Goal: Task Accomplishment & Management: Complete application form

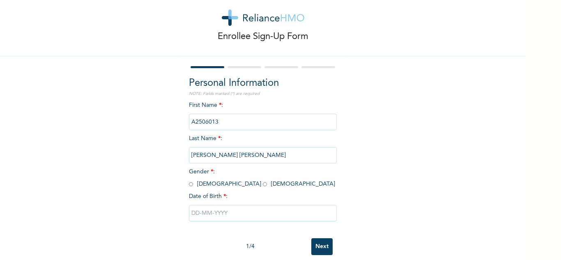
scroll to position [29, 0]
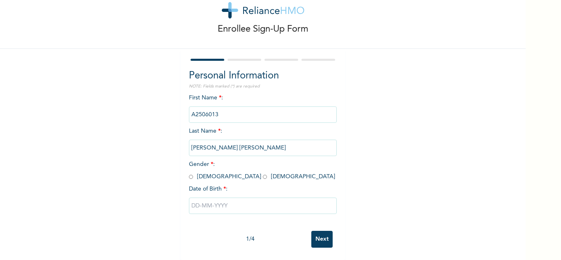
click at [189, 173] on input "radio" at bounding box center [191, 177] width 4 height 8
radio input "true"
click at [213, 201] on input "text" at bounding box center [263, 205] width 148 height 16
select select "7"
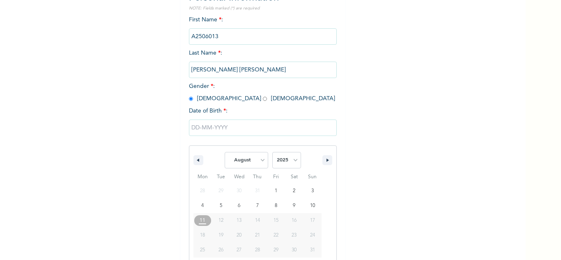
scroll to position [113, 0]
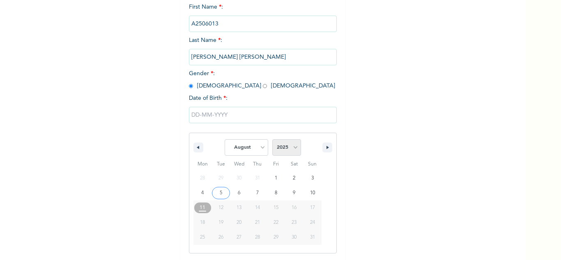
drag, startPoint x: 278, startPoint y: 147, endPoint x: 285, endPoint y: 141, distance: 8.4
click at [278, 147] on select "2025 2024 2023 2022 2021 2020 2019 2018 2017 2016 2015 2014 2013 2012 2011 2010…" at bounding box center [286, 147] width 29 height 16
select select "1980"
click at [272, 140] on select "2025 2024 2023 2022 2021 2020 2019 2018 2017 2016 2015 2014 2013 2012 2011 2010…" at bounding box center [286, 147] width 29 height 16
click at [250, 146] on select "January February March April May June July August September October November De…" at bounding box center [247, 147] width 44 height 16
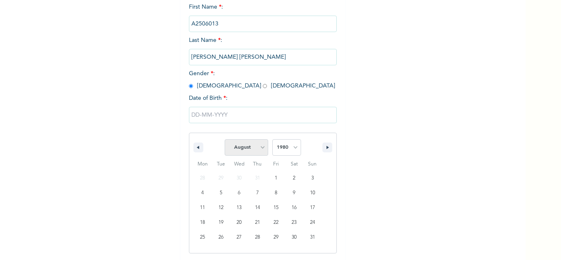
select select "4"
click at [225, 140] on select "January February March April May June July August September October November De…" at bounding box center [247, 147] width 44 height 16
type input "05/22/1980"
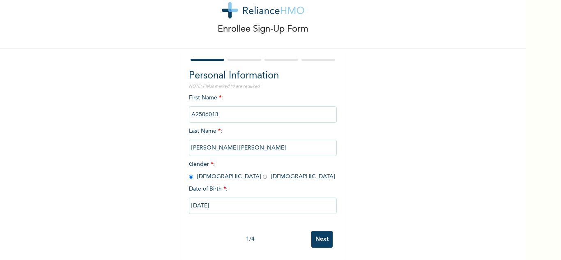
scroll to position [29, 0]
click at [313, 232] on input "Next" at bounding box center [321, 239] width 21 height 17
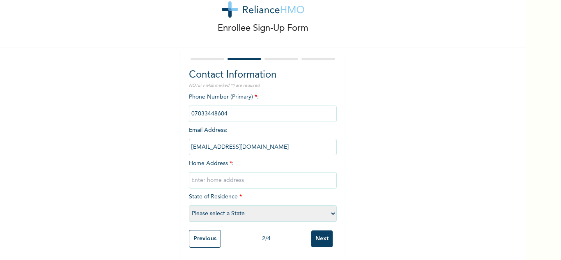
click at [237, 179] on input "text" at bounding box center [263, 180] width 148 height 16
type input "Abeokuta"
click at [228, 209] on select "Please select a State [PERSON_NAME] (FCT) [PERSON_NAME] Ibom [GEOGRAPHIC_DATA] …" at bounding box center [263, 213] width 148 height 16
select select "28"
click at [189, 205] on select "Please select a State [PERSON_NAME] (FCT) [PERSON_NAME] Ibom [GEOGRAPHIC_DATA] …" at bounding box center [263, 213] width 148 height 16
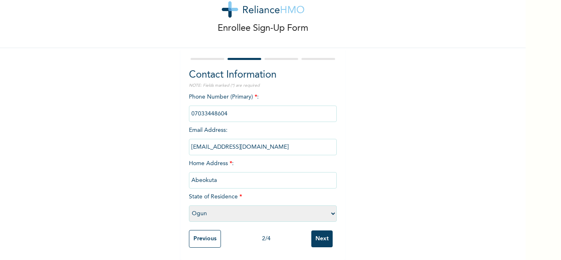
click at [323, 232] on input "Next" at bounding box center [321, 238] width 21 height 17
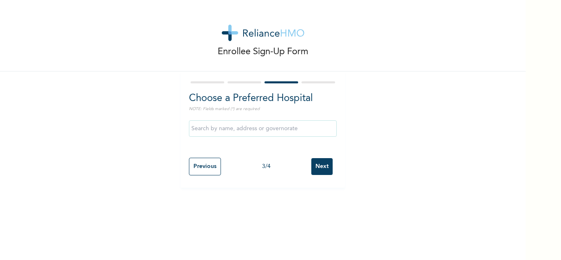
click at [315, 166] on input "Next" at bounding box center [321, 166] width 21 height 17
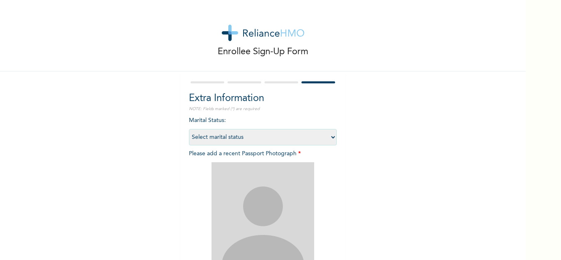
scroll to position [100, 0]
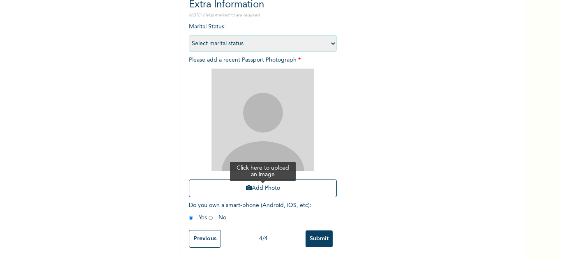
click at [246, 185] on icon "button" at bounding box center [249, 188] width 6 height 6
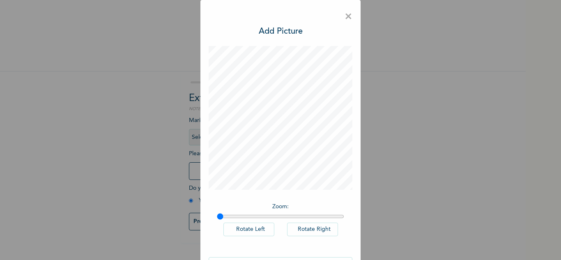
scroll to position [27, 0]
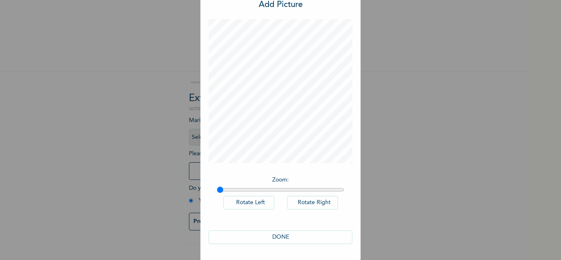
click at [267, 233] on button "DONE" at bounding box center [281, 237] width 144 height 14
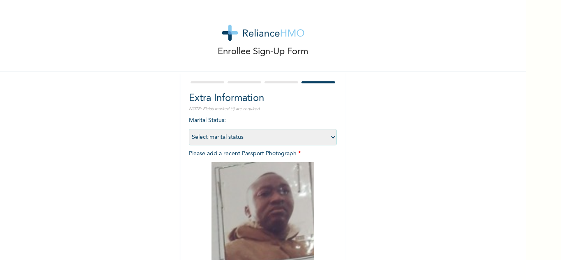
scroll to position [100, 0]
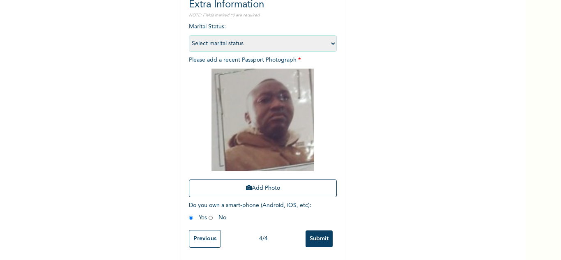
click at [319, 233] on input "Submit" at bounding box center [318, 238] width 27 height 17
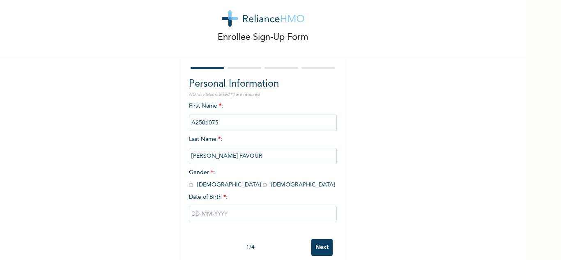
scroll to position [29, 0]
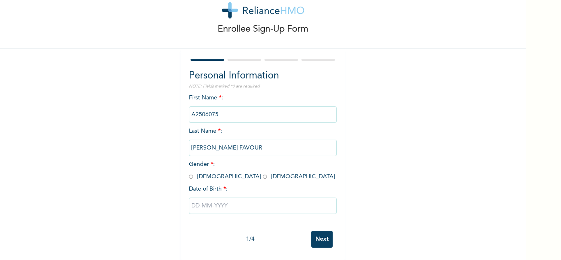
drag, startPoint x: 210, startPoint y: 168, endPoint x: 216, endPoint y: 190, distance: 22.8
click at [263, 173] on input "radio" at bounding box center [265, 177] width 4 height 8
radio input "true"
click at [216, 206] on input "text" at bounding box center [263, 205] width 148 height 16
select select "7"
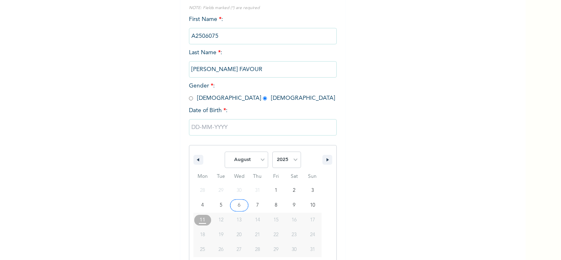
scroll to position [113, 0]
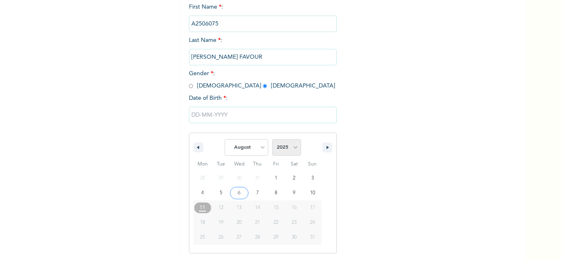
click at [280, 148] on select "2025 2024 2023 2022 2021 2020 2019 2018 2017 2016 2015 2014 2013 2012 2011 2010…" at bounding box center [286, 147] width 29 height 16
select select "2000"
click at [272, 140] on select "2025 2024 2023 2022 2021 2020 2019 2018 2017 2016 2015 2014 2013 2012 2011 2010…" at bounding box center [286, 147] width 29 height 16
click at [253, 151] on select "January February March April May June July August September October November De…" at bounding box center [247, 147] width 44 height 16
select select "5"
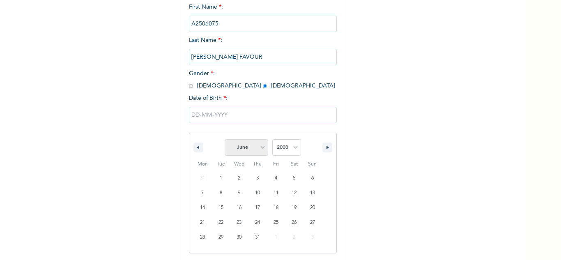
click at [225, 140] on select "January February March April May June July August September October November De…" at bounding box center [247, 147] width 44 height 16
type input "06/26/2000"
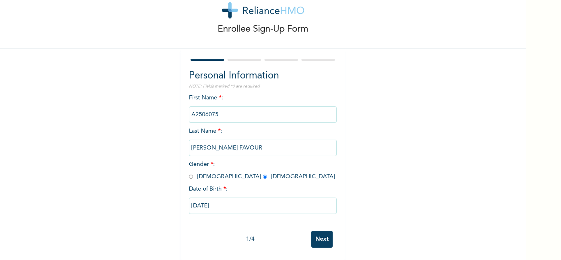
click at [320, 231] on input "Next" at bounding box center [321, 239] width 21 height 17
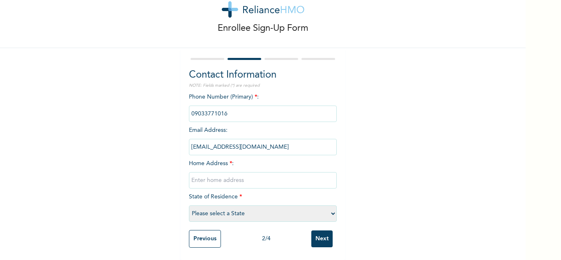
click at [239, 173] on input "text" at bounding box center [263, 180] width 148 height 16
type input "Shagamu, Ogun State"
click at [247, 206] on select "Please select a State [PERSON_NAME] (FCT) [PERSON_NAME] Ibom [GEOGRAPHIC_DATA] …" at bounding box center [263, 213] width 148 height 16
select select "28"
click at [189, 205] on select "Please select a State [PERSON_NAME] (FCT) [PERSON_NAME] Ibom [GEOGRAPHIC_DATA] …" at bounding box center [263, 213] width 148 height 16
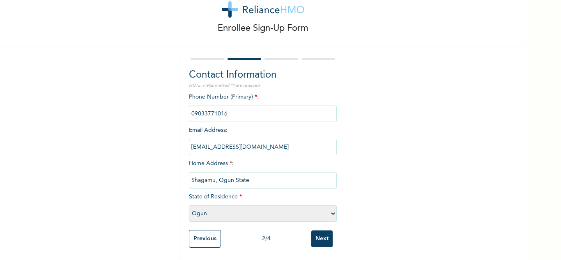
click at [319, 234] on input "Next" at bounding box center [321, 238] width 21 height 17
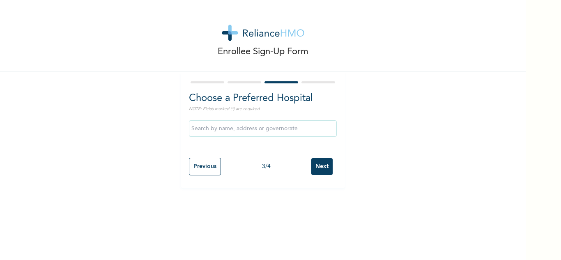
click at [324, 164] on input "Next" at bounding box center [321, 166] width 21 height 17
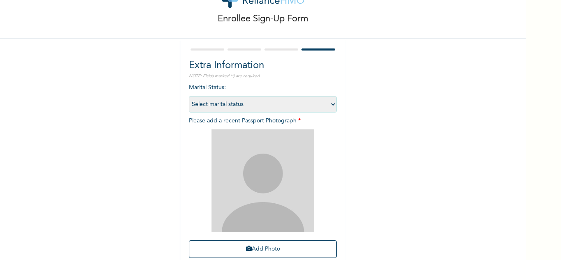
scroll to position [100, 0]
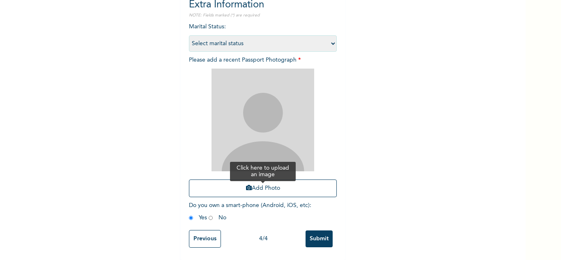
click at [264, 183] on button "Add Photo" at bounding box center [263, 188] width 148 height 18
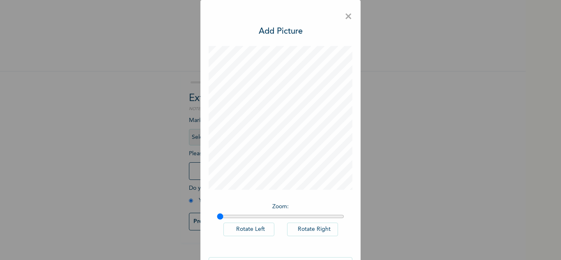
scroll to position [27, 0]
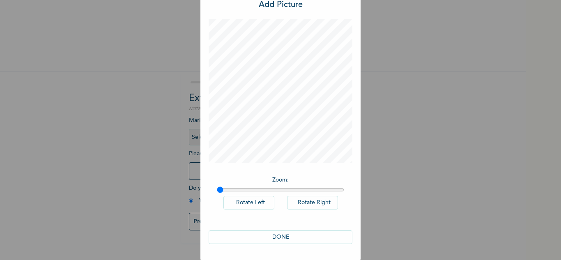
click at [276, 237] on button "DONE" at bounding box center [281, 237] width 144 height 14
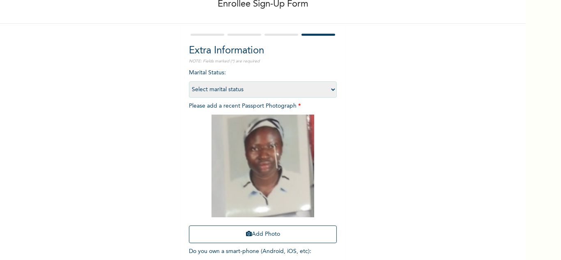
scroll to position [100, 0]
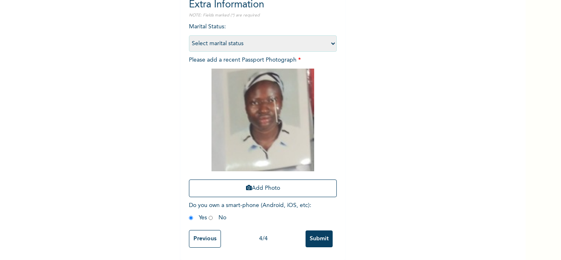
click at [317, 234] on input "Submit" at bounding box center [318, 238] width 27 height 17
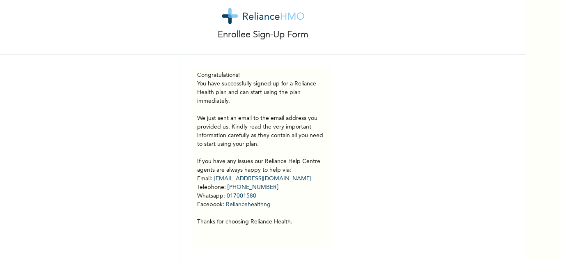
scroll to position [23, 0]
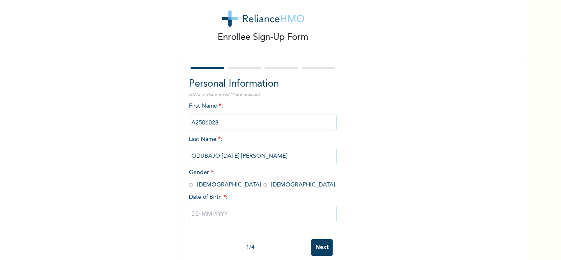
scroll to position [29, 0]
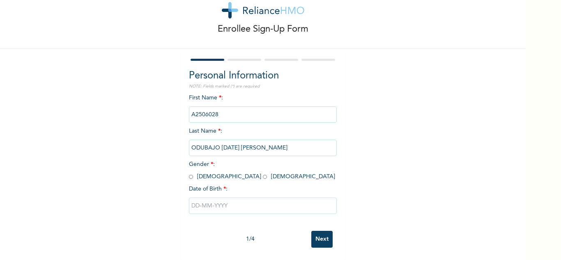
click at [189, 173] on input "radio" at bounding box center [191, 177] width 4 height 8
radio input "true"
click at [202, 200] on input "text" at bounding box center [263, 205] width 148 height 16
select select "7"
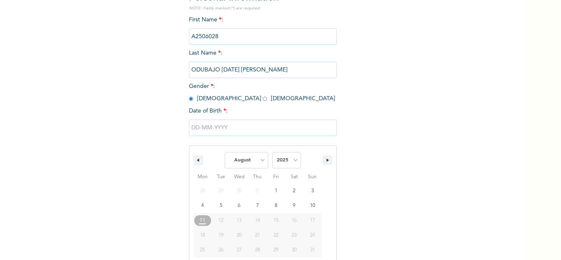
scroll to position [113, 0]
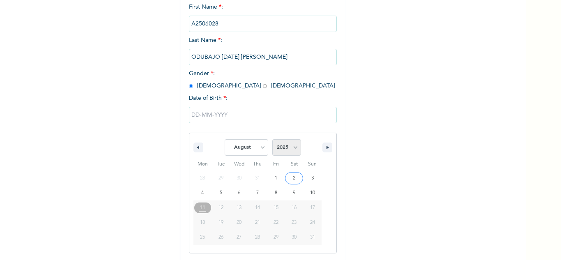
click at [288, 153] on select "2025 2024 2023 2022 2021 2020 2019 2018 2017 2016 2015 2014 2013 2012 2011 2010…" at bounding box center [286, 147] width 29 height 16
select select "1975"
click at [272, 140] on select "2025 2024 2023 2022 2021 2020 2019 2018 2017 2016 2015 2014 2013 2012 2011 2010…" at bounding box center [286, 147] width 29 height 16
click at [253, 151] on select "January February March April May June July August September October November De…" at bounding box center [247, 147] width 44 height 16
select select "11"
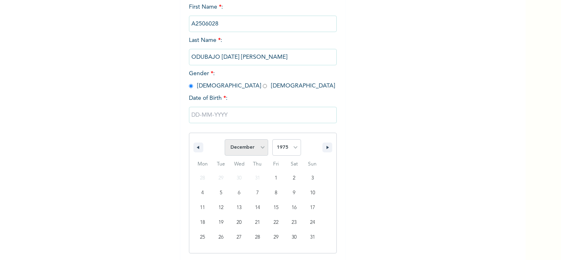
click at [225, 140] on select "January February March April May June July August September October November De…" at bounding box center [247, 147] width 44 height 16
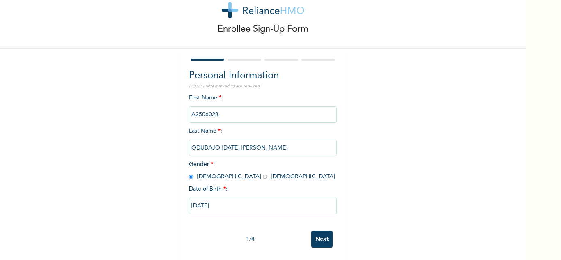
type input "[DATE]"
click at [318, 235] on input "Next" at bounding box center [321, 239] width 21 height 17
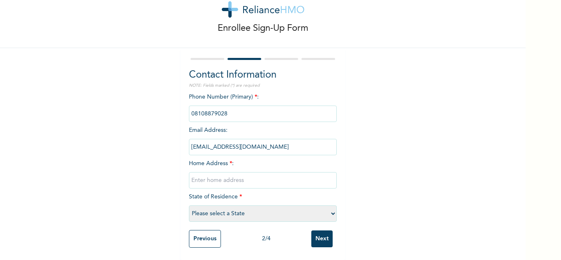
click at [243, 179] on input "text" at bounding box center [263, 180] width 148 height 16
type input "Mowe"
click at [247, 211] on select "Please select a State [PERSON_NAME] (FCT) [PERSON_NAME] Ibom [GEOGRAPHIC_DATA] …" at bounding box center [263, 213] width 148 height 16
select select "25"
click at [189, 205] on select "Please select a State [PERSON_NAME] (FCT) [PERSON_NAME] Ibom [GEOGRAPHIC_DATA] …" at bounding box center [263, 213] width 148 height 16
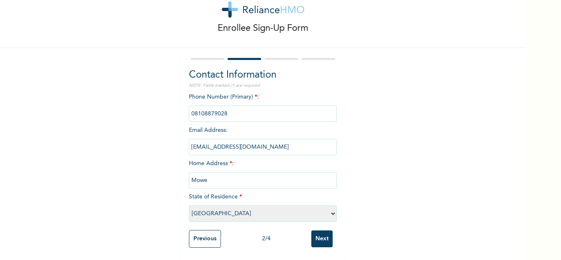
click at [319, 233] on input "Next" at bounding box center [321, 238] width 21 height 17
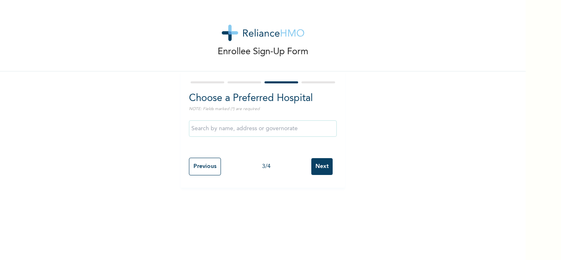
click at [320, 170] on input "Next" at bounding box center [321, 166] width 21 height 17
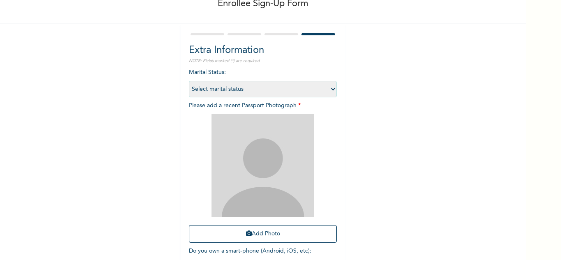
scroll to position [100, 0]
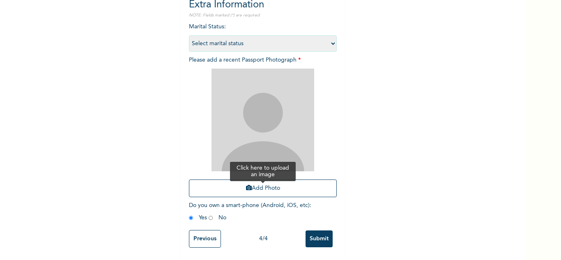
click at [267, 184] on button "Add Photo" at bounding box center [263, 188] width 148 height 18
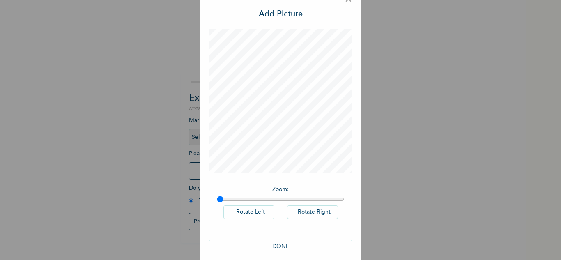
scroll to position [27, 0]
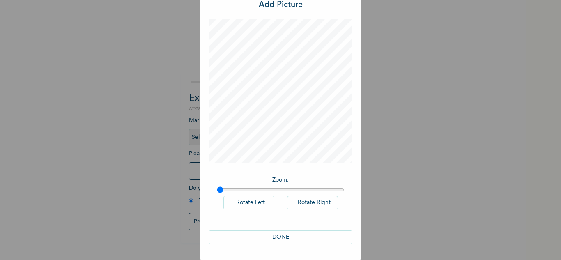
click at [273, 234] on button "DONE" at bounding box center [281, 237] width 144 height 14
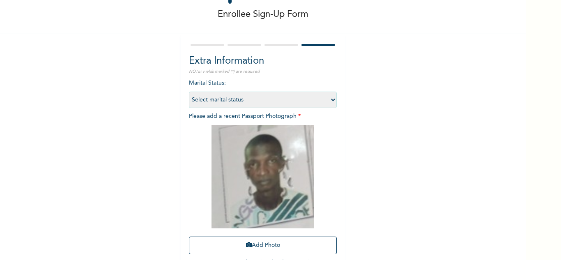
scroll to position [101, 0]
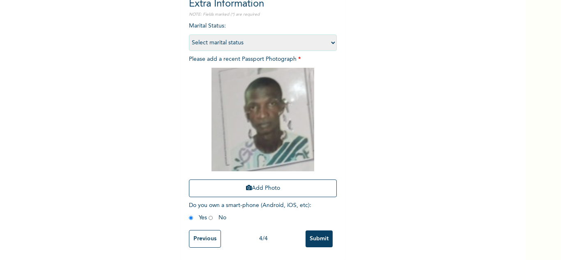
click at [324, 231] on input "Submit" at bounding box center [318, 238] width 27 height 17
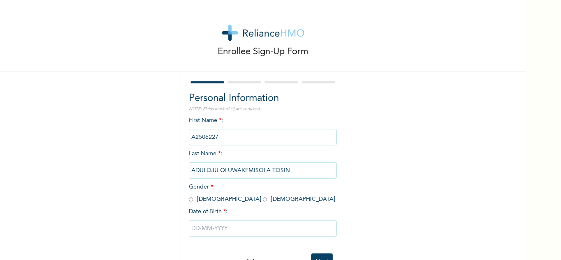
click at [189, 200] on input "radio" at bounding box center [191, 199] width 4 height 8
radio input "true"
click at [215, 229] on input "text" at bounding box center [263, 228] width 148 height 16
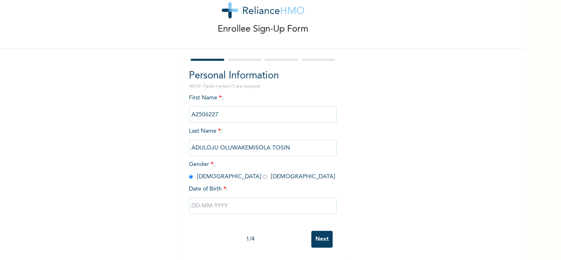
select select "7"
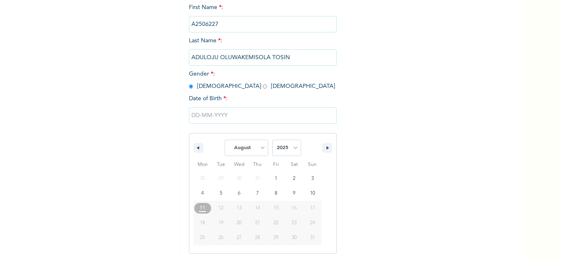
scroll to position [113, 0]
click at [283, 144] on select "2025 2024 2023 2022 2021 2020 2019 2018 2017 2016 2015 2014 2013 2012 2011 2010…" at bounding box center [286, 147] width 29 height 16
select select "1995"
click at [272, 140] on select "2025 2024 2023 2022 2021 2020 2019 2018 2017 2016 2015 2014 2013 2012 2011 2010…" at bounding box center [286, 147] width 29 height 16
click at [250, 146] on select "January February March April May June July August September October November De…" at bounding box center [247, 147] width 44 height 16
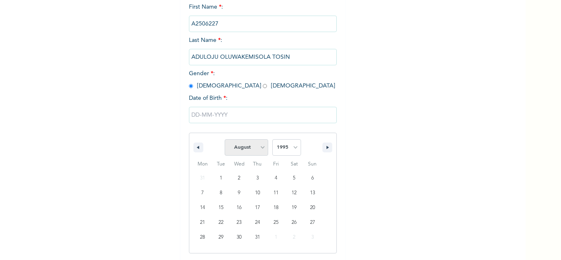
select select "5"
click at [225, 140] on select "January February March April May June July August September October November De…" at bounding box center [247, 147] width 44 height 16
type input "06/21/1995"
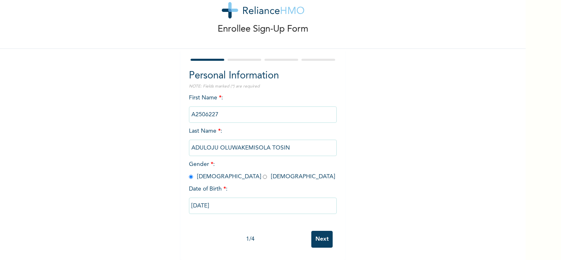
scroll to position [29, 0]
click at [311, 232] on input "Next" at bounding box center [321, 239] width 21 height 17
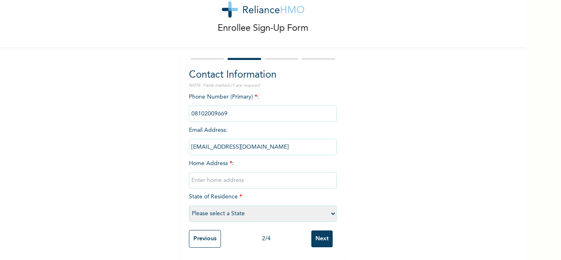
click at [239, 174] on input "text" at bounding box center [263, 180] width 148 height 16
type input "Abule-Egba"
click at [234, 209] on select "Please select a State [PERSON_NAME] (FCT) [PERSON_NAME] Ibom [GEOGRAPHIC_DATA] …" at bounding box center [263, 213] width 148 height 16
select select "25"
click at [189, 205] on select "Please select a State [PERSON_NAME] (FCT) [PERSON_NAME] Ibom [GEOGRAPHIC_DATA] …" at bounding box center [263, 213] width 148 height 16
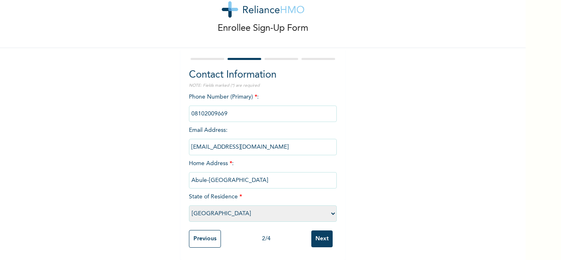
click at [311, 230] on input "Next" at bounding box center [321, 238] width 21 height 17
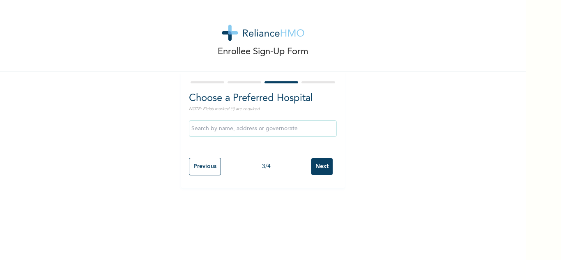
scroll to position [0, 0]
click at [317, 165] on input "Next" at bounding box center [321, 166] width 21 height 17
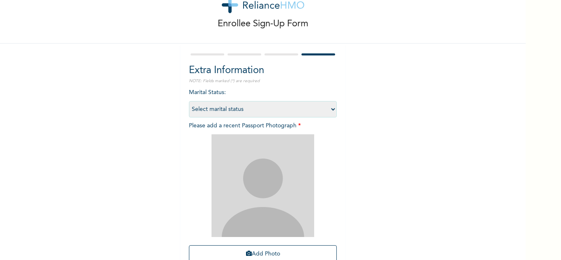
scroll to position [100, 0]
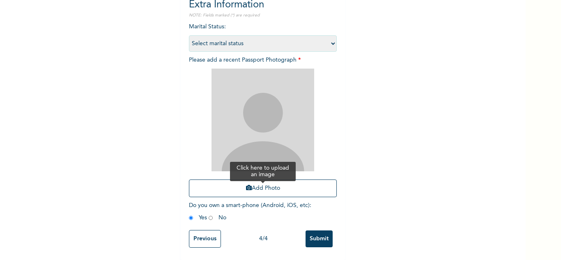
click at [255, 188] on button "Add Photo" at bounding box center [263, 188] width 148 height 18
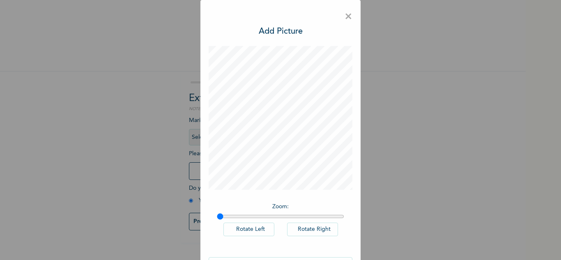
scroll to position [27, 0]
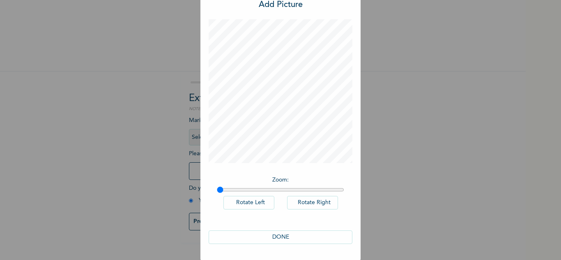
click at [266, 234] on button "DONE" at bounding box center [281, 237] width 144 height 14
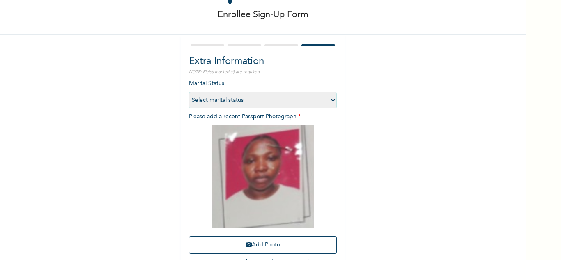
scroll to position [100, 0]
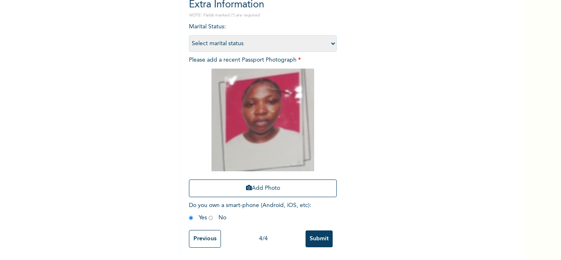
click at [320, 234] on input "Submit" at bounding box center [318, 238] width 27 height 17
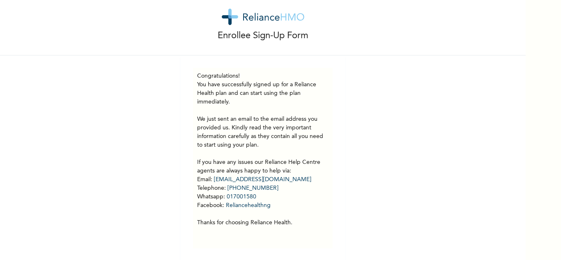
scroll to position [23, 0]
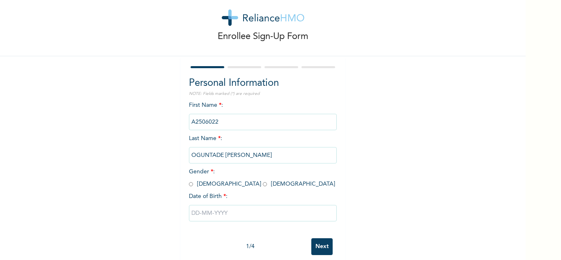
scroll to position [29, 0]
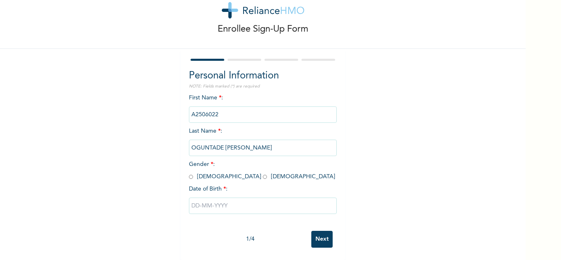
click at [189, 173] on input "radio" at bounding box center [191, 177] width 4 height 8
radio input "true"
drag, startPoint x: 219, startPoint y: 206, endPoint x: 222, endPoint y: 201, distance: 5.6
click at [219, 205] on input "text" at bounding box center [263, 205] width 148 height 16
select select "7"
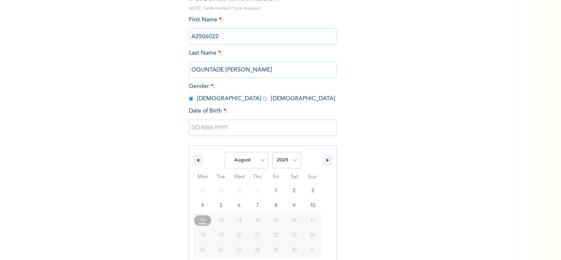
scroll to position [113, 0]
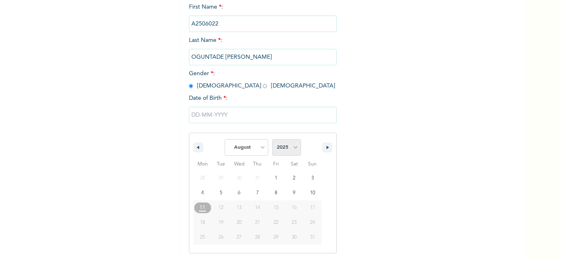
click at [288, 147] on select "2025 2024 2023 2022 2021 2020 2019 2018 2017 2016 2015 2014 2013 2012 2011 2010…" at bounding box center [286, 147] width 29 height 16
select select "2004"
click at [272, 140] on select "2025 2024 2023 2022 2021 2020 2019 2018 2017 2016 2015 2014 2013 2012 2011 2010…" at bounding box center [286, 147] width 29 height 16
click at [260, 152] on select "January February March April May June July August September October November De…" at bounding box center [247, 147] width 44 height 16
select select "6"
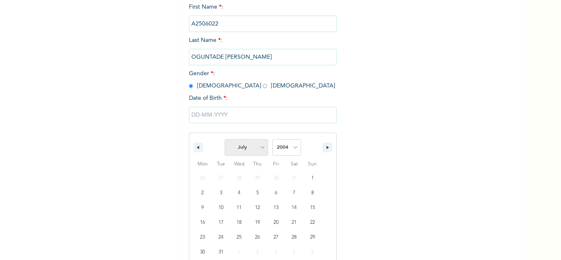
click at [225, 140] on select "January February March April May June July August September October November De…" at bounding box center [247, 147] width 44 height 16
type input "07/04/2004"
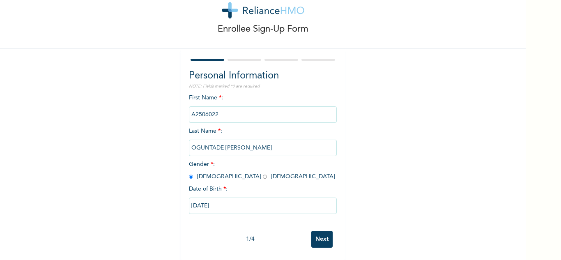
scroll to position [29, 0]
click at [321, 234] on input "Next" at bounding box center [321, 239] width 21 height 17
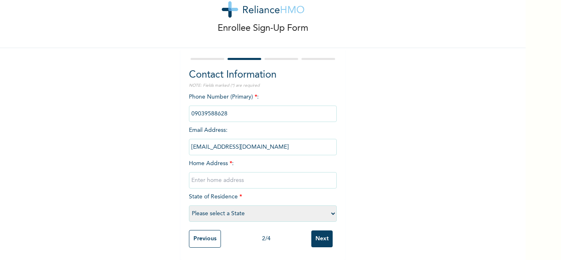
click at [223, 177] on input "text" at bounding box center [263, 180] width 148 height 16
type input "Abeokuta"
click at [228, 211] on select "Please select a State [PERSON_NAME] (FCT) [PERSON_NAME] Ibom [GEOGRAPHIC_DATA] …" at bounding box center [263, 213] width 148 height 16
select select "28"
click at [189, 205] on select "Please select a State [PERSON_NAME] (FCT) [PERSON_NAME] Ibom [GEOGRAPHIC_DATA] …" at bounding box center [263, 213] width 148 height 16
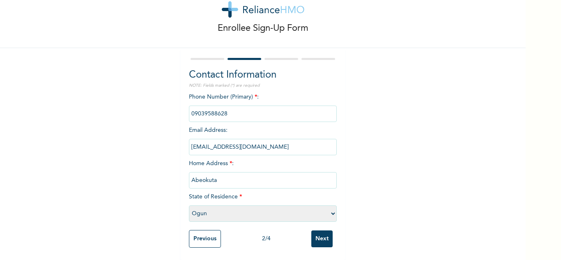
click at [321, 237] on input "Next" at bounding box center [321, 238] width 21 height 17
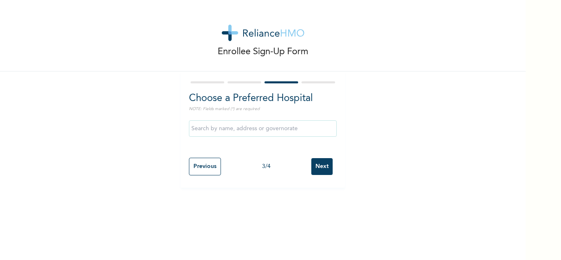
click at [323, 170] on input "Next" at bounding box center [321, 166] width 21 height 17
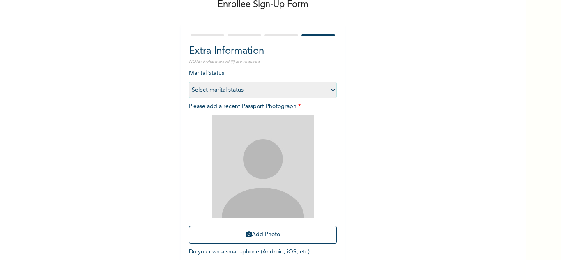
scroll to position [100, 0]
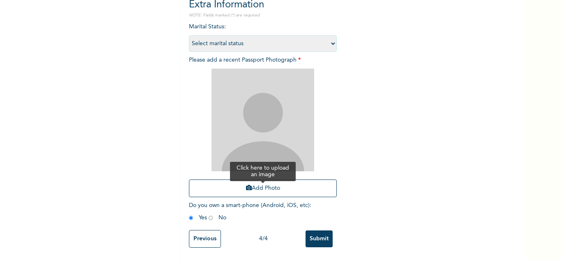
click at [260, 181] on button "Add Photo" at bounding box center [263, 188] width 148 height 18
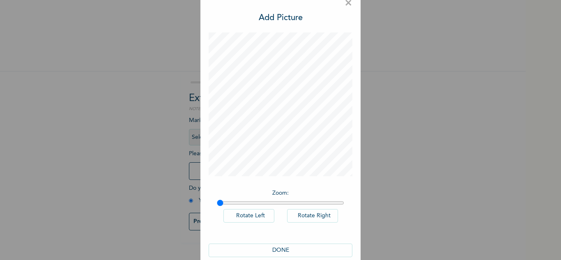
scroll to position [27, 0]
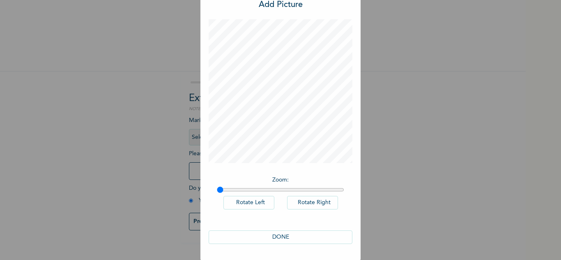
click at [262, 234] on button "DONE" at bounding box center [281, 237] width 144 height 14
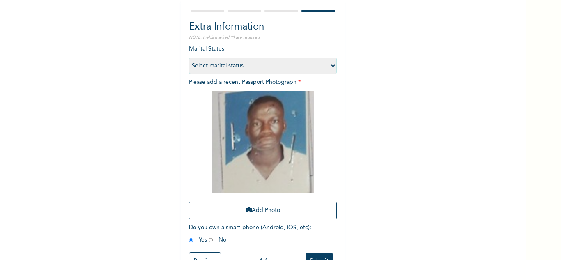
scroll to position [100, 0]
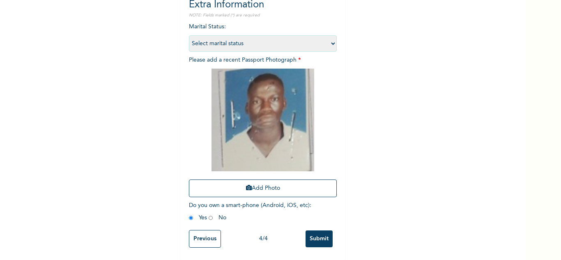
click at [322, 234] on input "Submit" at bounding box center [318, 238] width 27 height 17
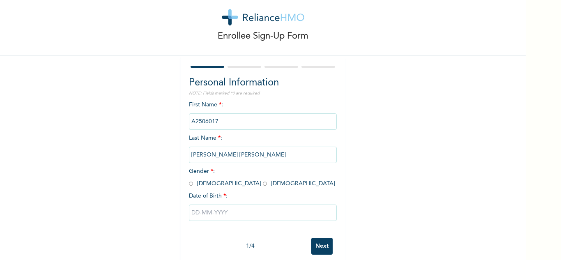
scroll to position [29, 0]
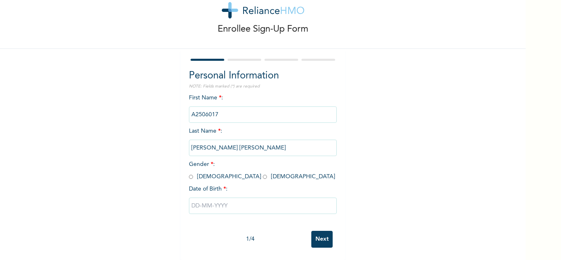
click at [189, 173] on input "radio" at bounding box center [191, 177] width 4 height 8
radio input "true"
click at [220, 209] on div at bounding box center [263, 205] width 148 height 25
click at [262, 202] on input "text" at bounding box center [263, 205] width 148 height 16
select select "7"
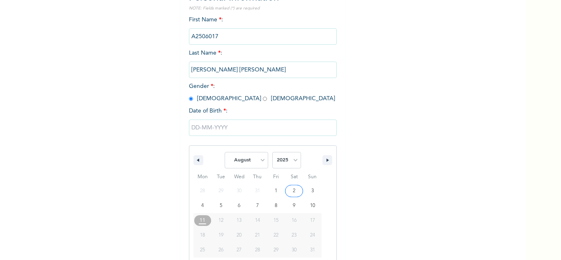
scroll to position [113, 0]
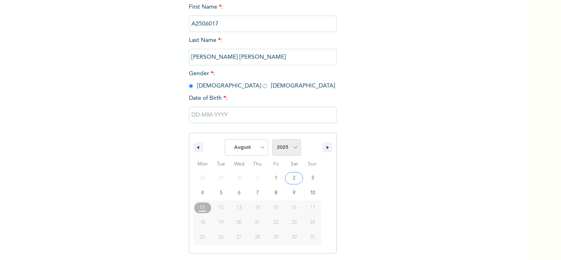
drag, startPoint x: 285, startPoint y: 147, endPoint x: 294, endPoint y: 141, distance: 10.6
click at [285, 147] on select "2025 2024 2023 2022 2021 2020 2019 2018 2017 2016 2015 2014 2013 2012 2011 2010…" at bounding box center [286, 147] width 29 height 16
select select "1980"
click at [272, 140] on select "2025 2024 2023 2022 2021 2020 2019 2018 2017 2016 2015 2014 2013 2012 2011 2010…" at bounding box center [286, 147] width 29 height 16
click at [244, 145] on select "January February March April May June July August September October November De…" at bounding box center [247, 147] width 44 height 16
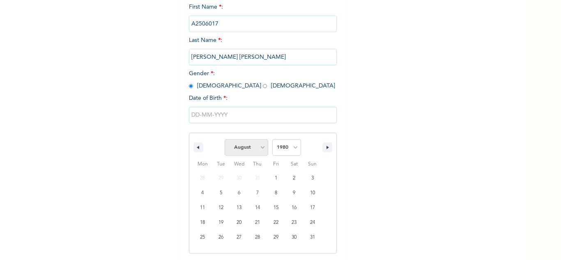
select select "3"
click at [225, 140] on select "January February March April May June July August September October November De…" at bounding box center [247, 147] width 44 height 16
type input "04/03/1980"
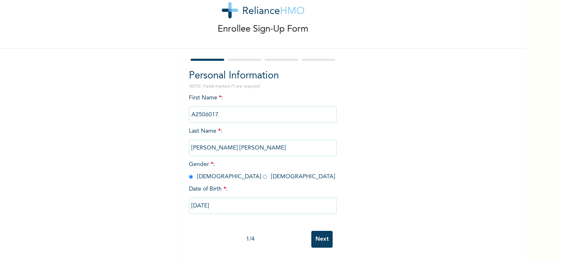
scroll to position [29, 0]
click at [321, 238] on input "Next" at bounding box center [321, 239] width 21 height 17
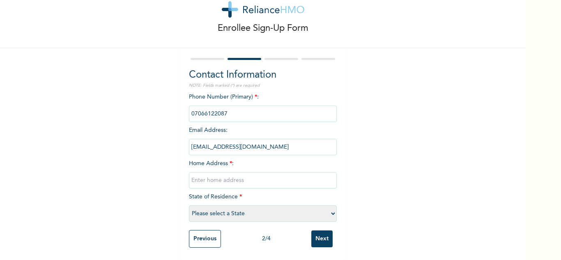
click at [214, 230] on input "Previous" at bounding box center [205, 239] width 32 height 18
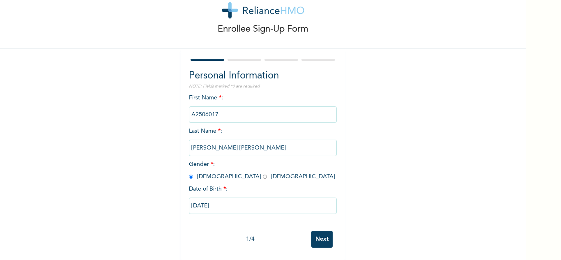
click at [213, 170] on span "Gender * : Male Female" at bounding box center [262, 170] width 146 height 18
click at [263, 173] on input "radio" at bounding box center [265, 177] width 4 height 8
radio input "true"
click at [319, 233] on input "Next" at bounding box center [321, 239] width 21 height 17
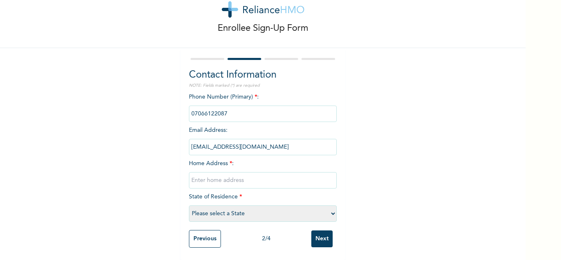
click at [257, 179] on input "text" at bounding box center [263, 180] width 148 height 16
type input "Mainland"
click at [249, 208] on select "Please select a State [PERSON_NAME] (FCT) [PERSON_NAME] Ibom [GEOGRAPHIC_DATA] …" at bounding box center [263, 213] width 148 height 16
select select "25"
click at [189, 205] on select "Please select a State [PERSON_NAME] (FCT) [PERSON_NAME] Ibom [GEOGRAPHIC_DATA] …" at bounding box center [263, 213] width 148 height 16
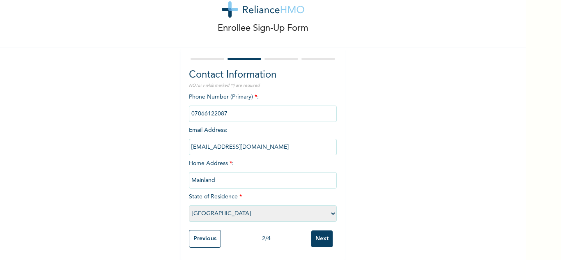
click at [317, 230] on input "Next" at bounding box center [321, 238] width 21 height 17
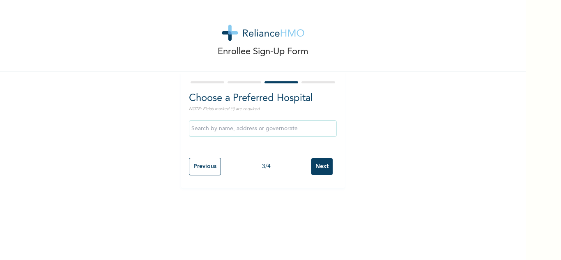
scroll to position [0, 0]
click at [320, 169] on input "Next" at bounding box center [321, 166] width 21 height 17
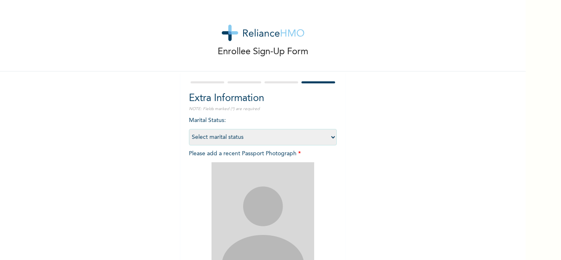
click at [263, 142] on select "Select marital status [DEMOGRAPHIC_DATA] Married [DEMOGRAPHIC_DATA] Widow/[DEMO…" at bounding box center [263, 137] width 148 height 16
select select "1"
click at [189, 129] on select "Select marital status [DEMOGRAPHIC_DATA] Married [DEMOGRAPHIC_DATA] Widow/[DEMO…" at bounding box center [263, 137] width 148 height 16
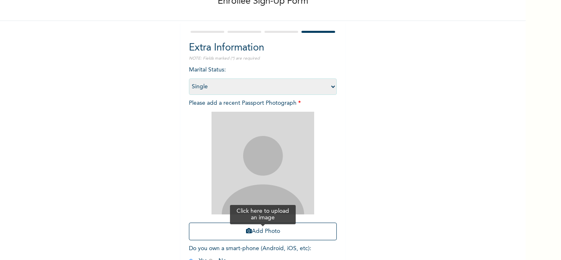
scroll to position [100, 0]
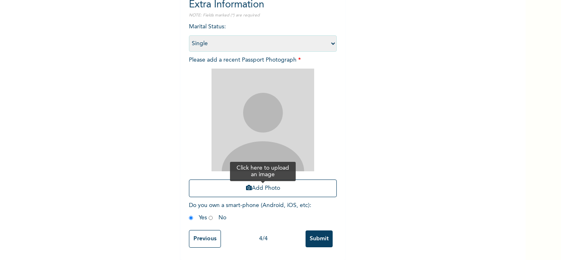
click at [241, 181] on button "Add Photo" at bounding box center [263, 188] width 148 height 18
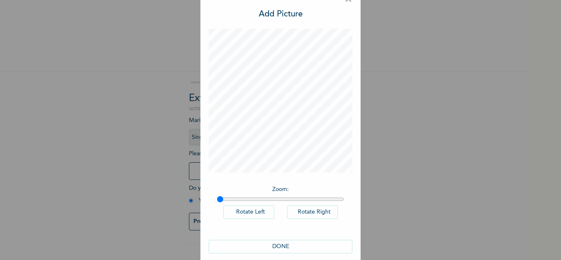
scroll to position [27, 0]
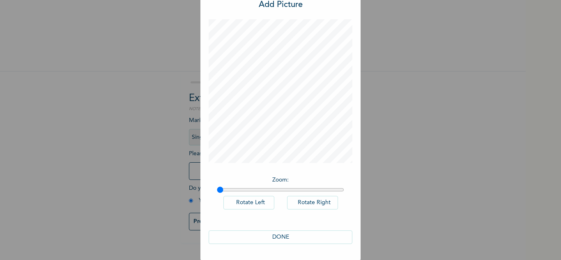
click at [283, 234] on button "DONE" at bounding box center [281, 237] width 144 height 14
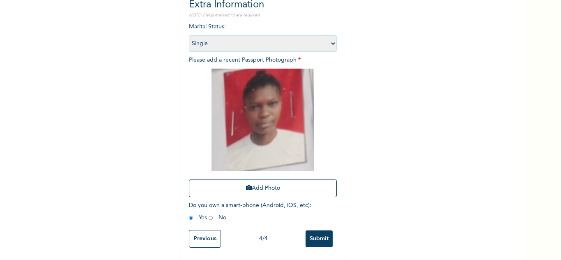
scroll to position [100, 0]
drag, startPoint x: 321, startPoint y: 233, endPoint x: 319, endPoint y: 227, distance: 6.5
click at [321, 233] on input "Submit" at bounding box center [318, 238] width 27 height 17
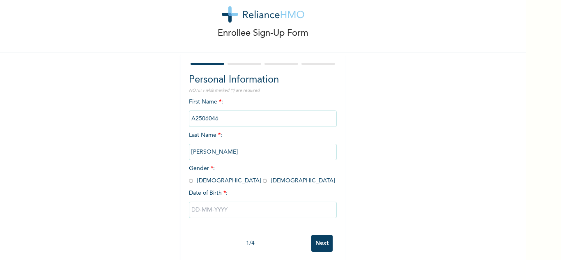
scroll to position [29, 0]
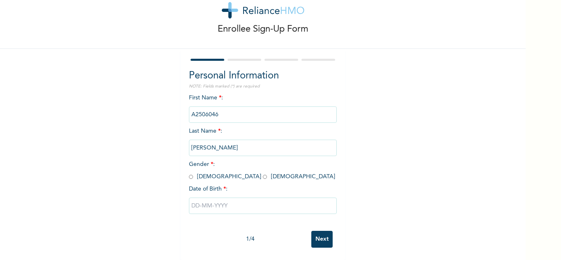
click at [189, 173] on input "radio" at bounding box center [191, 177] width 4 height 8
radio input "true"
click at [215, 204] on input "text" at bounding box center [263, 205] width 148 height 16
select select "7"
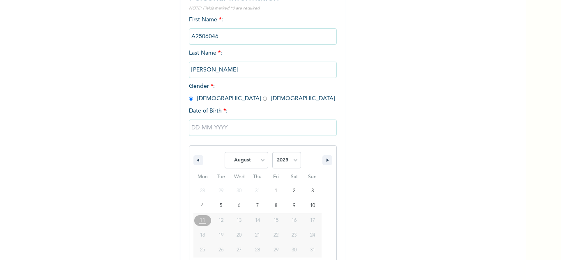
scroll to position [113, 0]
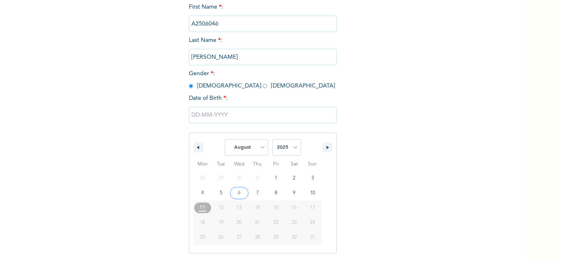
click at [210, 87] on div "Personal Information NOTE: Fields marked (*) are required First Name * : A25060…" at bounding box center [263, 120] width 148 height 284
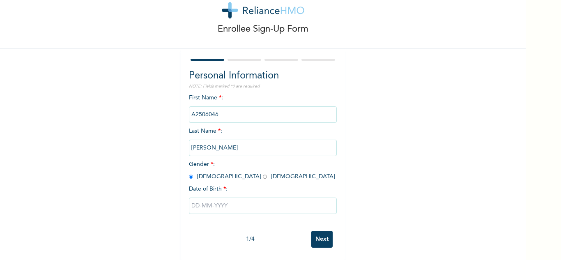
scroll to position [29, 0]
click at [263, 174] on input "radio" at bounding box center [265, 177] width 4 height 8
radio input "true"
click at [223, 197] on input "text" at bounding box center [263, 205] width 148 height 16
select select "7"
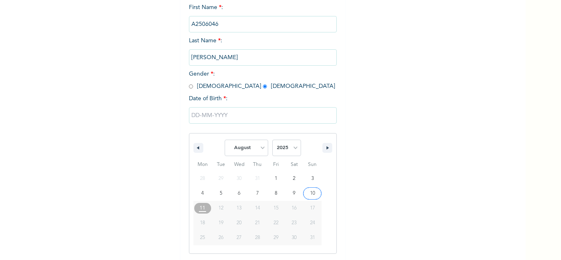
scroll to position [113, 0]
click at [289, 151] on select "2025 2024 2023 2022 2021 2020 2019 2018 2017 2016 2015 2014 2013 2012 2011 2010…" at bounding box center [286, 147] width 29 height 16
select select "2001"
click at [272, 140] on select "2025 2024 2023 2022 2021 2020 2019 2018 2017 2016 2015 2014 2013 2012 2011 2010…" at bounding box center [286, 147] width 29 height 16
click at [247, 145] on select "January February March April May June July August September October November De…" at bounding box center [247, 147] width 44 height 16
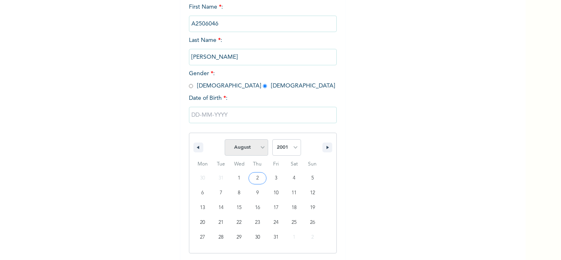
click at [257, 149] on select "January February March April May June July August September October November De…" at bounding box center [247, 147] width 44 height 16
select select "3"
click at [225, 140] on select "January February March April May June July August September October November De…" at bounding box center [247, 147] width 44 height 16
type input "04/20/2001"
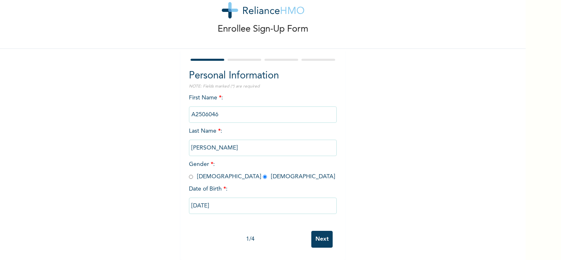
scroll to position [29, 0]
click at [320, 235] on input "Next" at bounding box center [321, 239] width 21 height 17
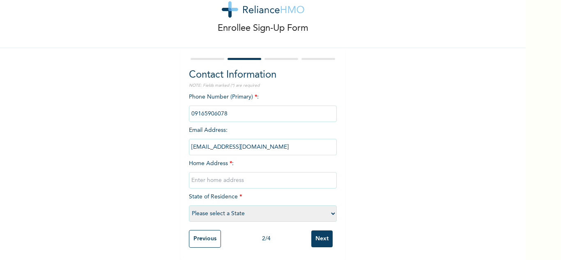
click at [372, 184] on div "Enrollee Sign-Up Form Contact Information NOTE: Fields marked (*) are required …" at bounding box center [263, 118] width 526 height 283
click at [223, 175] on input "text" at bounding box center [263, 180] width 148 height 16
type input "GRA"
click at [219, 205] on select "Please select a State [PERSON_NAME] (FCT) [PERSON_NAME] Ibom [GEOGRAPHIC_DATA] …" at bounding box center [263, 213] width 148 height 16
select select "28"
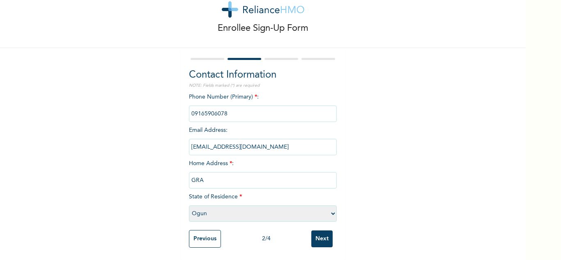
click at [189, 205] on select "Please select a State [PERSON_NAME] (FCT) [PERSON_NAME] Ibom [GEOGRAPHIC_DATA] …" at bounding box center [263, 213] width 148 height 16
click at [319, 238] on input "Next" at bounding box center [321, 238] width 21 height 17
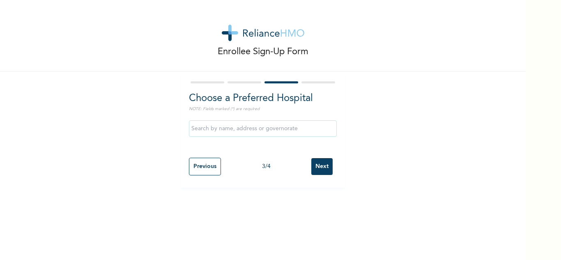
click at [280, 131] on input "text" at bounding box center [263, 128] width 148 height 16
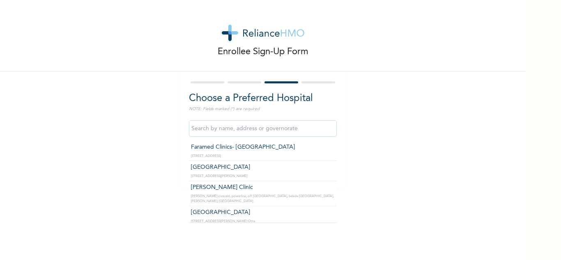
type input "Faramed Clinics- Joju road"
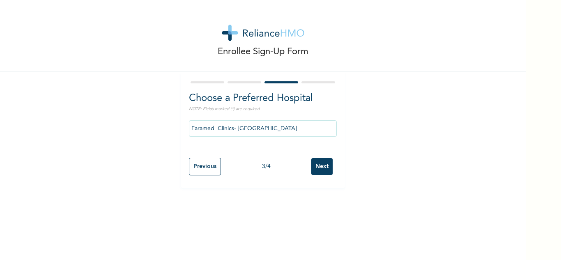
click at [327, 170] on input "Next" at bounding box center [321, 166] width 21 height 17
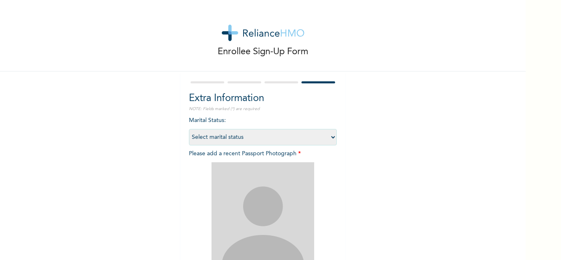
click at [297, 144] on select "Select marital status Single Married Divorced Widow/Widower" at bounding box center [263, 137] width 148 height 16
select select "2"
click at [189, 129] on select "Select marital status Single Married Divorced Widow/Widower" at bounding box center [263, 137] width 148 height 16
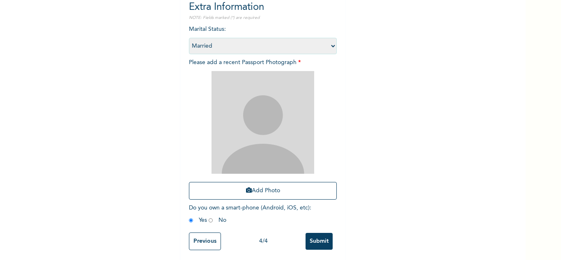
scroll to position [100, 0]
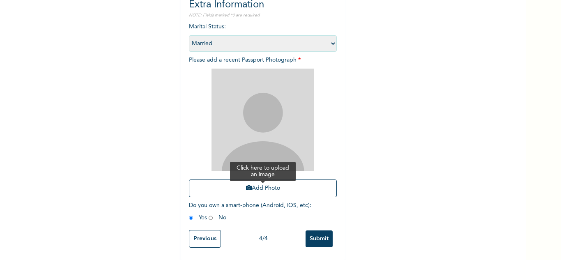
click at [232, 179] on button "Add Photo" at bounding box center [263, 188] width 148 height 18
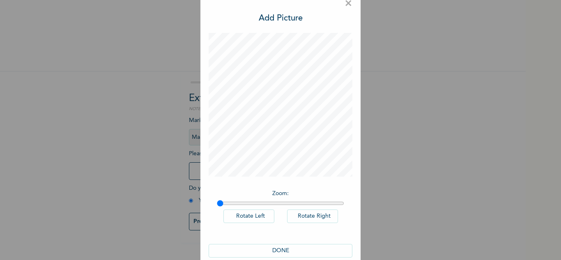
scroll to position [27, 0]
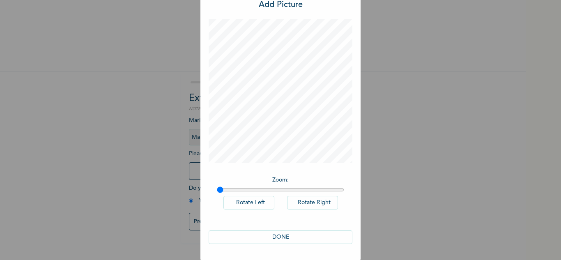
click at [268, 235] on button "DONE" at bounding box center [281, 237] width 144 height 14
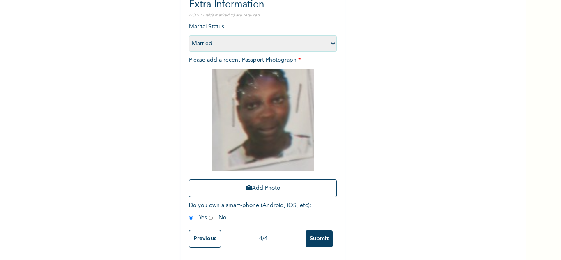
scroll to position [100, 0]
click at [319, 236] on input "Submit" at bounding box center [318, 238] width 27 height 17
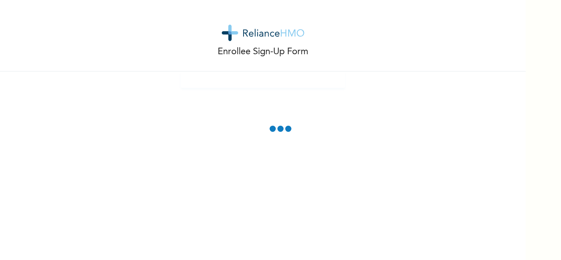
scroll to position [0, 0]
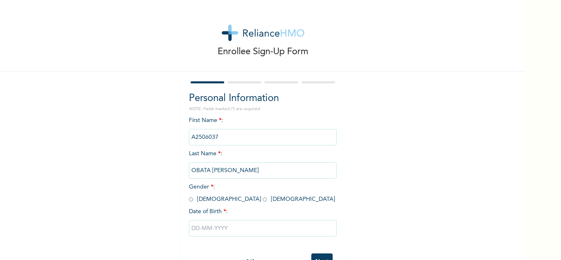
click at [189, 201] on input "radio" at bounding box center [191, 199] width 4 height 8
radio input "true"
click at [206, 228] on input "text" at bounding box center [263, 228] width 148 height 16
select select "7"
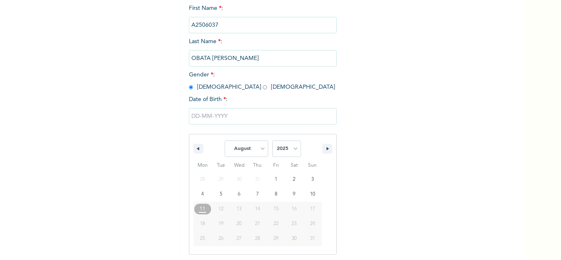
scroll to position [113, 0]
click at [294, 150] on select "2025 2024 2023 2022 2021 2020 2019 2018 2017 2016 2015 2014 2013 2012 2011 2010…" at bounding box center [286, 147] width 29 height 16
select select "1980"
click at [272, 140] on select "2025 2024 2023 2022 2021 2020 2019 2018 2017 2016 2015 2014 2013 2012 2011 2010…" at bounding box center [286, 147] width 29 height 16
type input "08/21/1980"
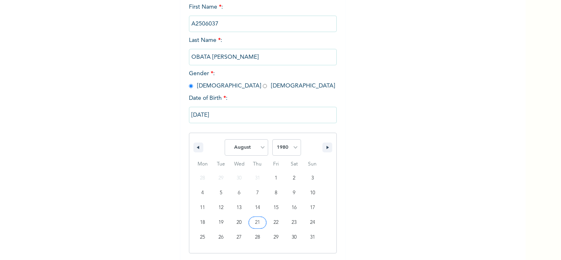
scroll to position [29, 0]
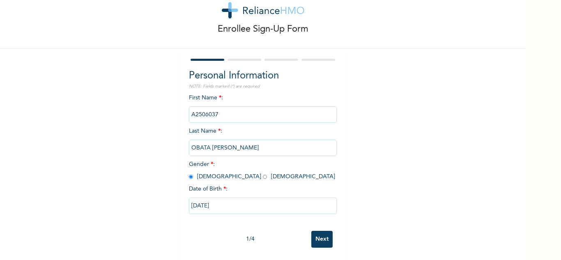
click at [316, 234] on input "Next" at bounding box center [321, 239] width 21 height 17
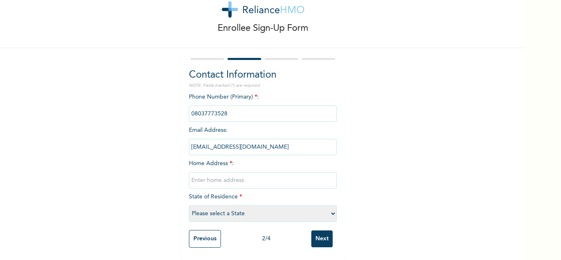
click at [280, 207] on select "Please select a State [PERSON_NAME] (FCT) [PERSON_NAME] Ibom [GEOGRAPHIC_DATA] …" at bounding box center [263, 213] width 148 height 16
click at [243, 179] on input "text" at bounding box center [263, 180] width 148 height 16
type input "W"
type input "Mowe"
click at [237, 205] on select "Please select a State [PERSON_NAME] (FCT) [PERSON_NAME] Ibom [GEOGRAPHIC_DATA] …" at bounding box center [263, 213] width 148 height 16
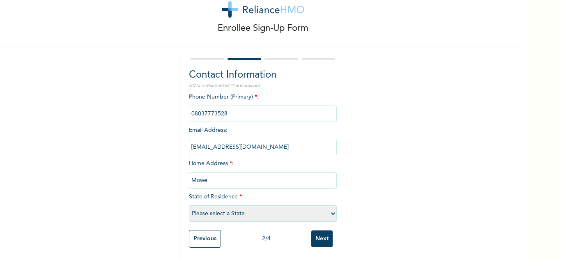
select select "28"
click at [189, 205] on select "Please select a State [PERSON_NAME] (FCT) [PERSON_NAME] Ibom [GEOGRAPHIC_DATA] …" at bounding box center [263, 213] width 148 height 16
click at [314, 230] on input "Next" at bounding box center [321, 238] width 21 height 17
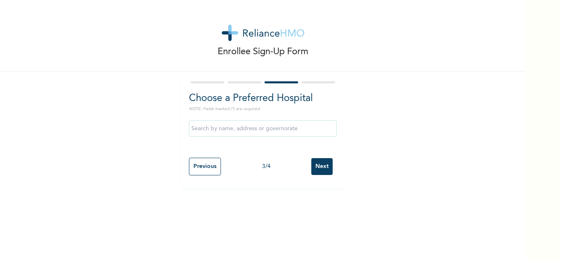
scroll to position [0, 0]
click at [316, 159] on input "Next" at bounding box center [321, 166] width 21 height 17
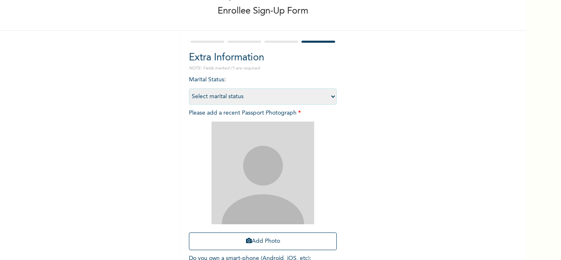
scroll to position [100, 0]
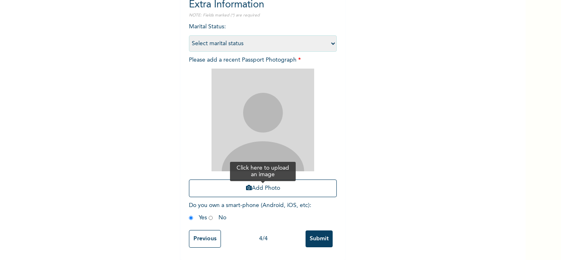
click at [254, 179] on button "Add Photo" at bounding box center [263, 188] width 148 height 18
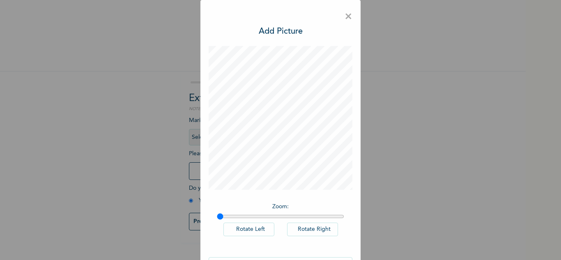
scroll to position [27, 0]
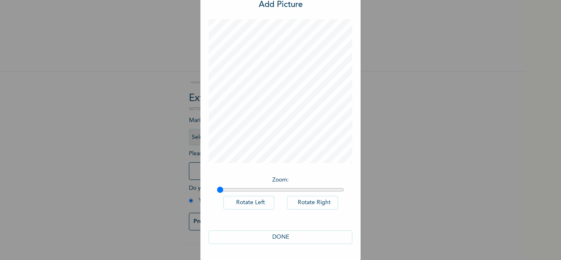
click at [266, 232] on button "DONE" at bounding box center [281, 237] width 144 height 14
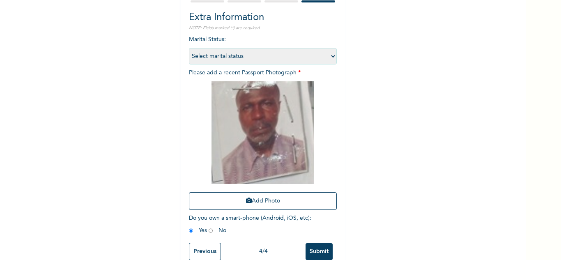
scroll to position [100, 0]
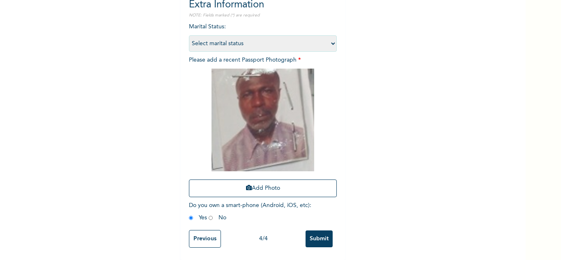
click at [318, 232] on input "Submit" at bounding box center [318, 238] width 27 height 17
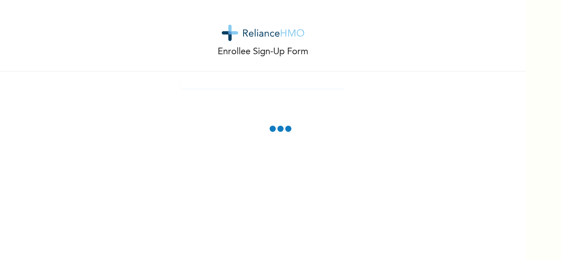
scroll to position [0, 0]
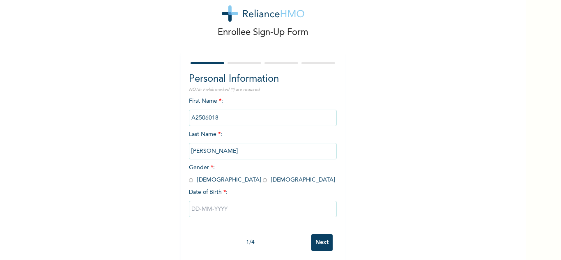
scroll to position [29, 0]
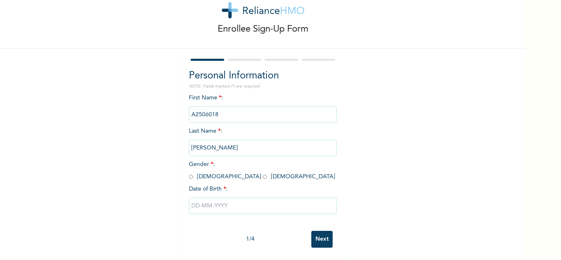
click at [189, 173] on input "radio" at bounding box center [191, 177] width 4 height 8
radio input "true"
click at [238, 203] on input "text" at bounding box center [263, 205] width 148 height 16
select select "7"
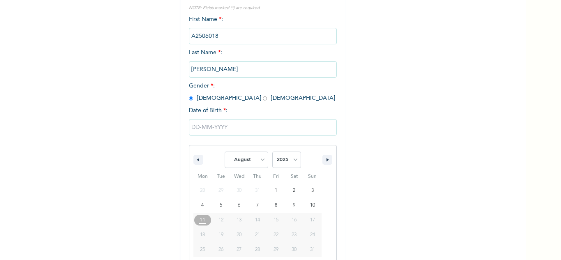
scroll to position [113, 0]
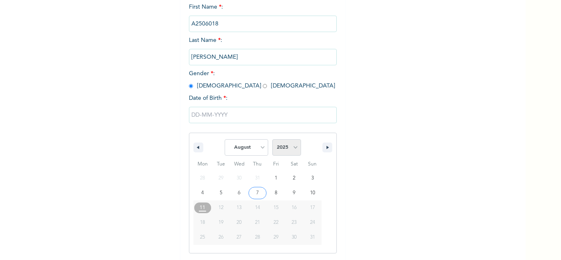
drag, startPoint x: 288, startPoint y: 145, endPoint x: 290, endPoint y: 140, distance: 5.3
click at [288, 145] on select "2025 2024 2023 2022 2021 2020 2019 2018 2017 2016 2015 2014 2013 2012 2011 2010…" at bounding box center [286, 147] width 29 height 16
select select "1982"
click at [272, 140] on select "2025 2024 2023 2022 2021 2020 2019 2018 2017 2016 2015 2014 2013 2012 2011 2010…" at bounding box center [286, 147] width 29 height 16
click at [250, 154] on select "January February March April May June July August September October November De…" at bounding box center [247, 147] width 44 height 16
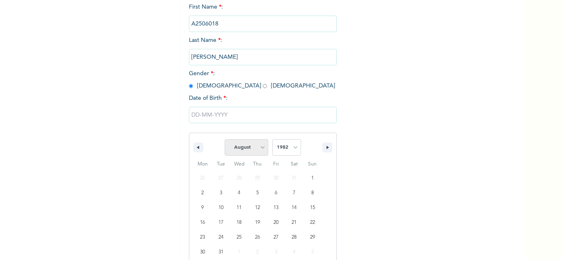
select select "2"
click at [225, 140] on select "January February March April May June July August September October November De…" at bounding box center [247, 147] width 44 height 16
type input "03/02/1982"
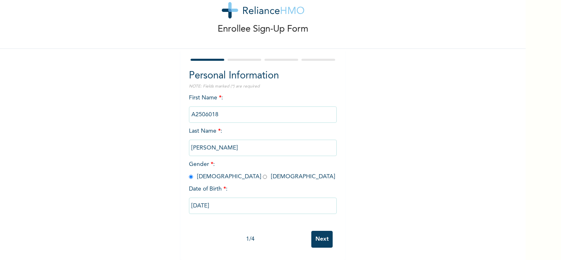
scroll to position [29, 0]
click at [317, 236] on input "Next" at bounding box center [321, 239] width 21 height 17
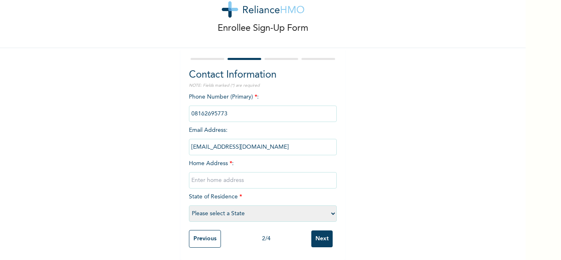
click at [227, 178] on input "text" at bounding box center [263, 180] width 148 height 16
type input "Sagamu"
click at [225, 212] on select "Please select a State [PERSON_NAME] (FCT) [PERSON_NAME] Ibom [GEOGRAPHIC_DATA] …" at bounding box center [263, 213] width 148 height 16
select select "28"
click at [189, 205] on select "Please select a State [PERSON_NAME] (FCT) [PERSON_NAME] Ibom [GEOGRAPHIC_DATA] …" at bounding box center [263, 213] width 148 height 16
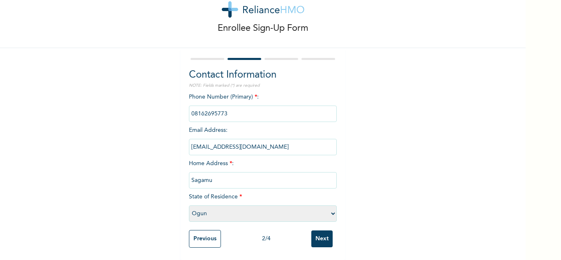
click at [312, 230] on input "Next" at bounding box center [321, 238] width 21 height 17
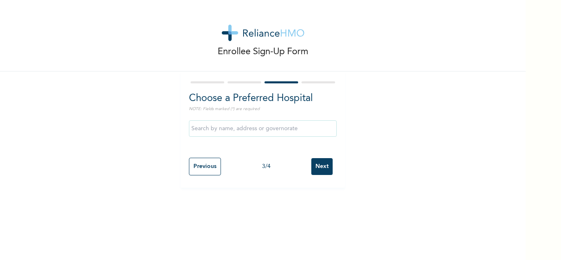
click at [318, 163] on input "Next" at bounding box center [321, 166] width 21 height 17
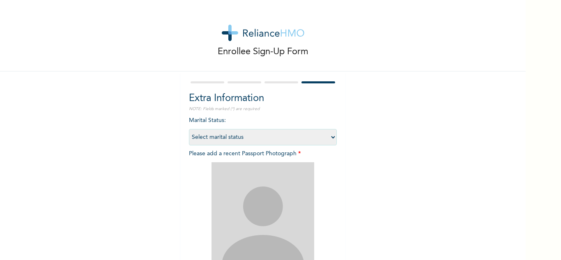
drag, startPoint x: 306, startPoint y: 138, endPoint x: 296, endPoint y: 145, distance: 13.0
click at [306, 138] on select "Select marital status Single Married Divorced Widow/Widower" at bounding box center [263, 137] width 148 height 16
click at [189, 129] on select "Select marital status Single Married Divorced Widow/Widower" at bounding box center [263, 137] width 148 height 16
drag, startPoint x: 237, startPoint y: 134, endPoint x: 237, endPoint y: 142, distance: 7.8
click at [237, 134] on select "Select marital status Single Married Divorced Widow/Widower" at bounding box center [263, 137] width 148 height 16
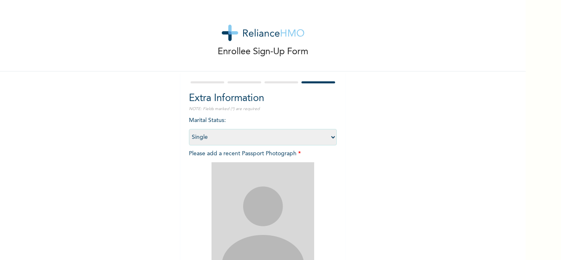
select select "2"
click at [189, 129] on select "Select marital status Single Married Divorced Widow/Widower" at bounding box center [263, 137] width 148 height 16
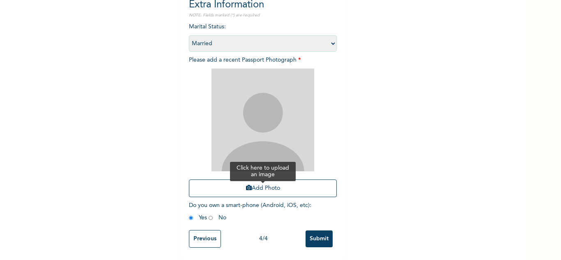
click at [216, 181] on button "Add Photo" at bounding box center [263, 188] width 148 height 18
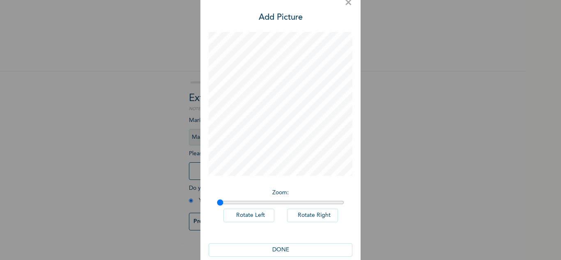
scroll to position [27, 0]
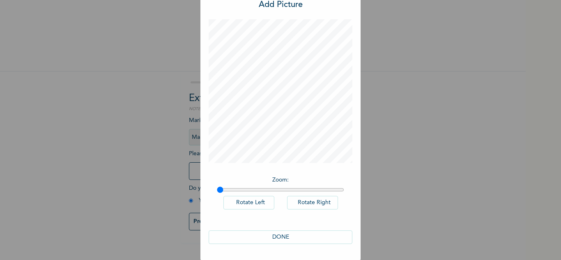
click at [275, 234] on button "DONE" at bounding box center [281, 237] width 144 height 14
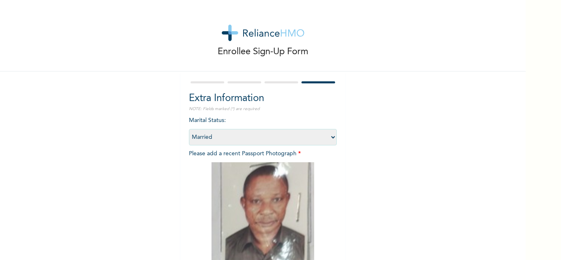
scroll to position [100, 0]
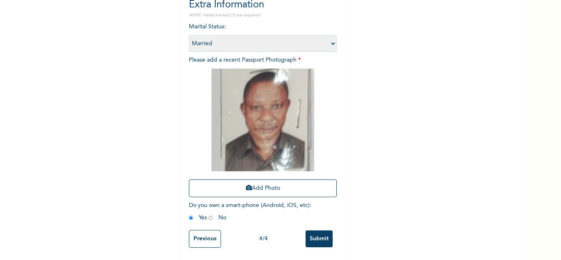
click at [320, 232] on input "Submit" at bounding box center [318, 238] width 27 height 17
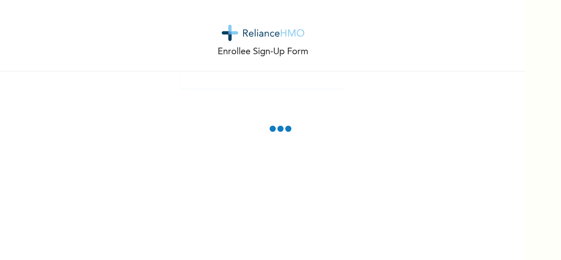
scroll to position [0, 0]
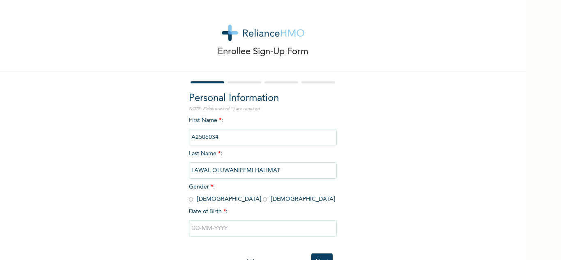
click at [263, 200] on input "radio" at bounding box center [265, 199] width 4 height 8
radio input "true"
click at [216, 223] on input "text" at bounding box center [263, 228] width 148 height 16
select select "7"
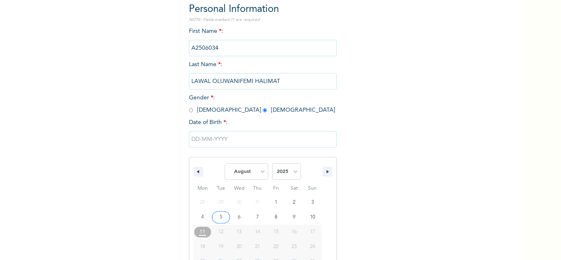
scroll to position [113, 0]
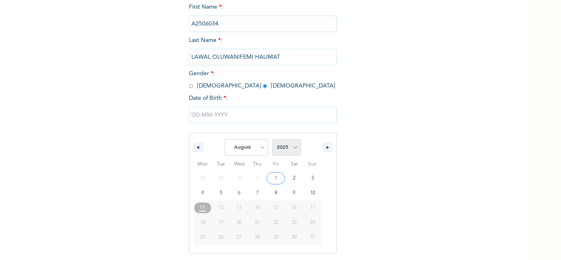
click at [279, 155] on select "2025 2024 2023 2022 2021 2020 2019 2018 2017 2016 2015 2014 2013 2012 2011 2010…" at bounding box center [286, 147] width 29 height 16
select select "1996"
click at [272, 140] on select "2025 2024 2023 2022 2021 2020 2019 2018 2017 2016 2015 2014 2013 2012 2011 2010…" at bounding box center [286, 147] width 29 height 16
click at [246, 145] on select "January February March April May June July August September October November De…" at bounding box center [247, 147] width 44 height 16
select select "5"
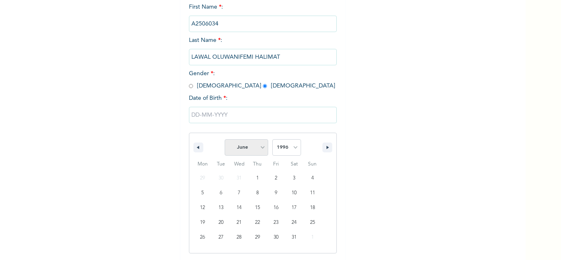
click at [225, 140] on select "January February March April May June July August September October November De…" at bounding box center [247, 147] width 44 height 16
type input "06/06/1996"
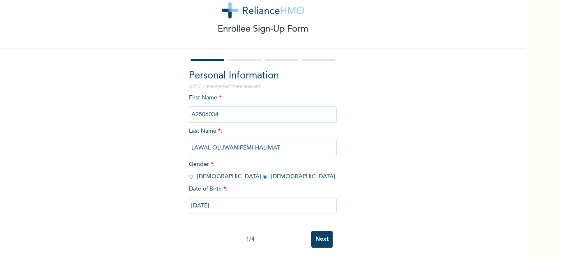
click at [315, 231] on input "Next" at bounding box center [321, 239] width 21 height 17
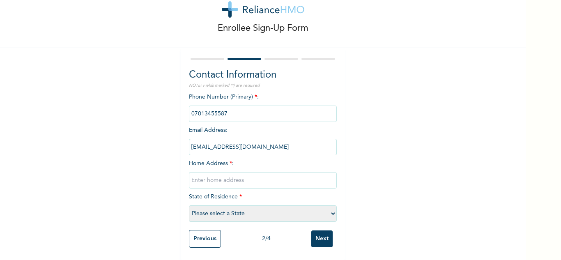
click at [246, 178] on input "text" at bounding box center [263, 180] width 148 height 16
type input "Shagamu"
click at [218, 208] on select "Please select a State [PERSON_NAME] (FCT) [PERSON_NAME] Ibom [GEOGRAPHIC_DATA] …" at bounding box center [263, 213] width 148 height 16
select select "25"
click at [189, 205] on select "Please select a State [PERSON_NAME] (FCT) [PERSON_NAME] Ibom [GEOGRAPHIC_DATA] …" at bounding box center [263, 213] width 148 height 16
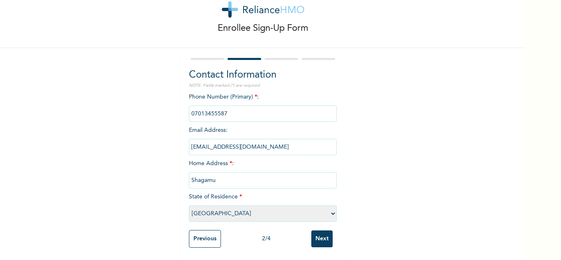
click at [321, 233] on input "Next" at bounding box center [321, 238] width 21 height 17
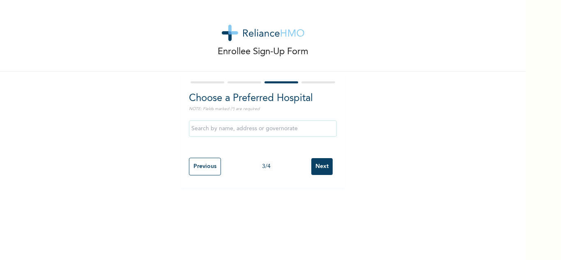
click at [314, 164] on input "Next" at bounding box center [321, 166] width 21 height 17
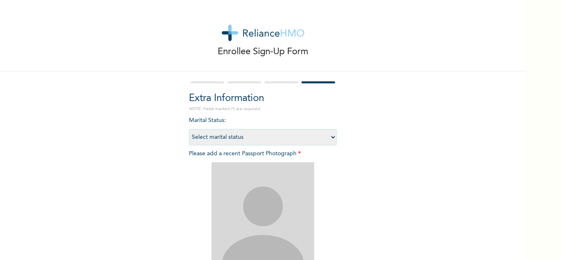
click at [258, 142] on select "Select marital status Single Married Divorced Widow/Widower" at bounding box center [263, 137] width 148 height 16
select select "1"
click at [189, 129] on select "Select marital status Single Married Divorced Widow/Widower" at bounding box center [263, 137] width 148 height 16
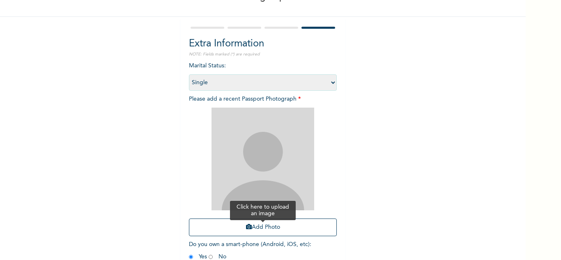
scroll to position [100, 0]
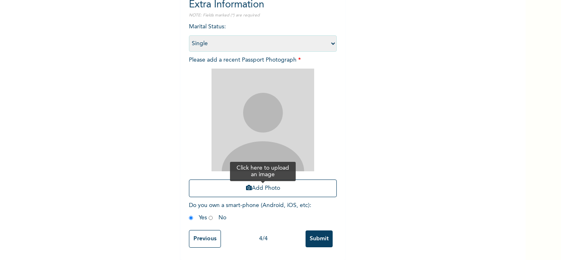
click at [239, 184] on button "Add Photo" at bounding box center [263, 188] width 148 height 18
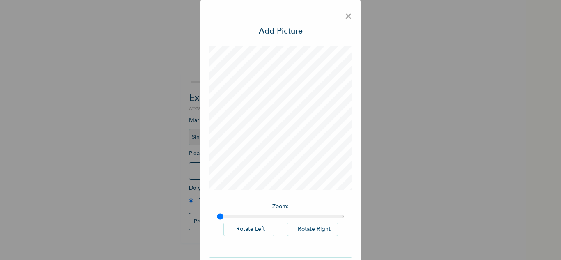
scroll to position [27, 0]
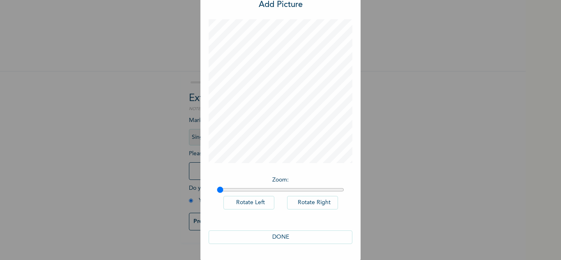
click at [223, 239] on button "DONE" at bounding box center [281, 237] width 144 height 14
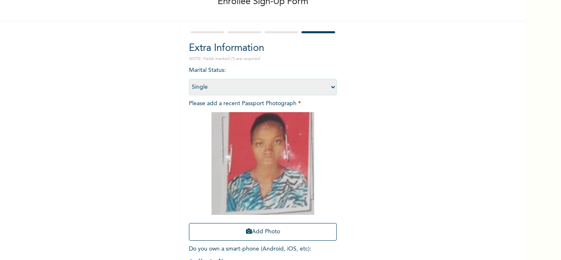
scroll to position [100, 0]
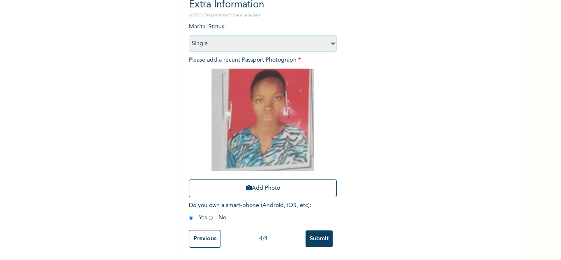
click at [323, 236] on input "Submit" at bounding box center [318, 238] width 27 height 17
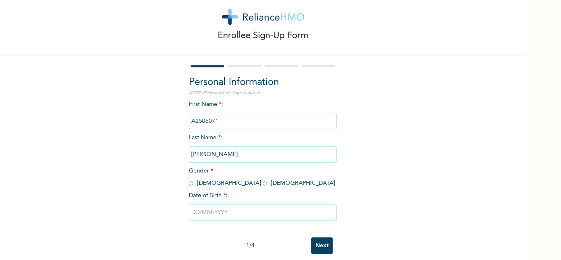
scroll to position [29, 0]
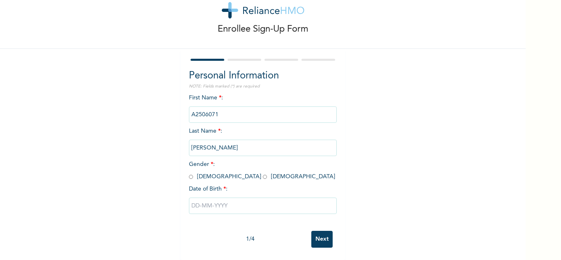
click at [189, 173] on input "radio" at bounding box center [191, 177] width 4 height 8
radio input "true"
click at [252, 197] on input "text" at bounding box center [263, 205] width 148 height 16
select select "7"
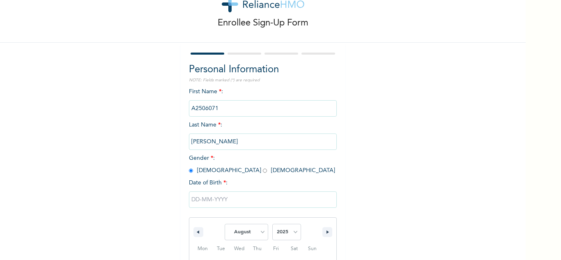
scroll to position [113, 0]
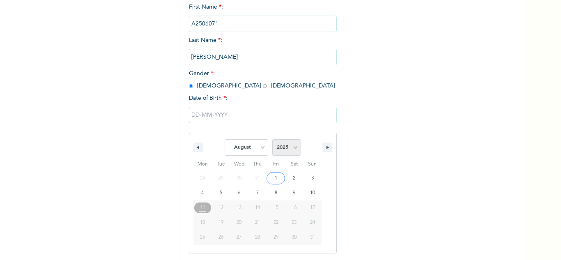
drag, startPoint x: 281, startPoint y: 148, endPoint x: 285, endPoint y: 144, distance: 5.3
click at [281, 148] on select "2025 2024 2023 2022 2021 2020 2019 2018 2017 2016 2015 2014 2013 2012 2011 2010…" at bounding box center [286, 147] width 29 height 16
select select "1995"
click at [272, 140] on select "2025 2024 2023 2022 2021 2020 2019 2018 2017 2016 2015 2014 2013 2012 2011 2010…" at bounding box center [286, 147] width 29 height 16
click at [248, 146] on select "January February March April May June July August September October November De…" at bounding box center [247, 147] width 44 height 16
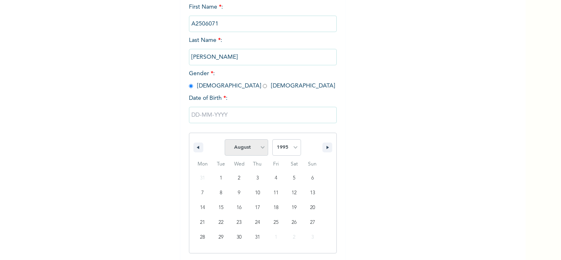
select select "9"
click at [225, 140] on select "January February March April May June July August September October November De…" at bounding box center [247, 147] width 44 height 16
type input "[DATE]"
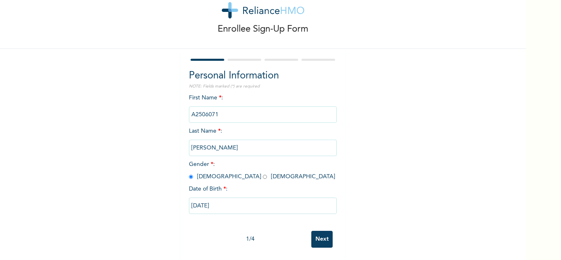
click at [311, 234] on input "Next" at bounding box center [321, 239] width 21 height 17
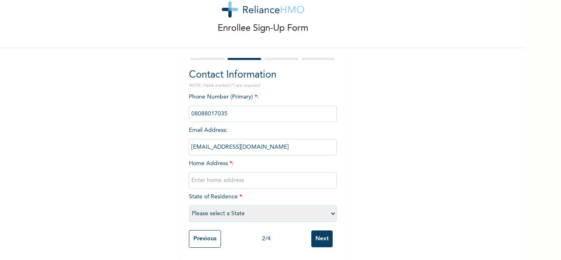
click at [240, 174] on input "text" at bounding box center [263, 180] width 148 height 16
type input "Shagamu"
click at [229, 207] on select "Please select a State [PERSON_NAME] (FCT) [PERSON_NAME] Ibom [GEOGRAPHIC_DATA] …" at bounding box center [263, 213] width 148 height 16
select select "28"
click at [189, 205] on select "Please select a State [PERSON_NAME] (FCT) [PERSON_NAME] Ibom [GEOGRAPHIC_DATA] …" at bounding box center [263, 213] width 148 height 16
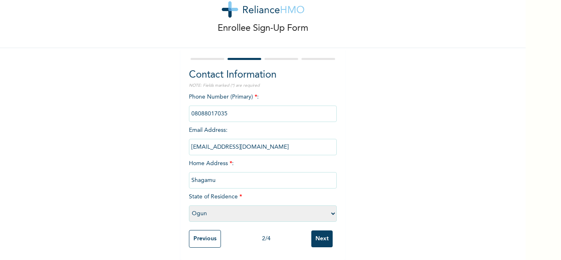
click at [315, 232] on input "Next" at bounding box center [321, 238] width 21 height 17
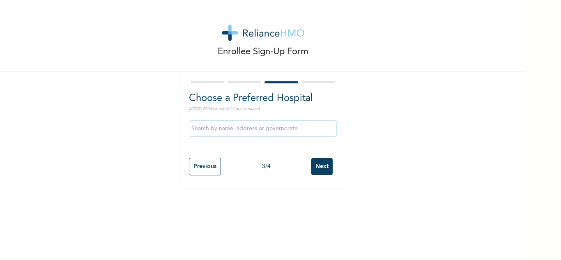
scroll to position [0, 0]
click at [320, 167] on input "Next" at bounding box center [321, 166] width 21 height 17
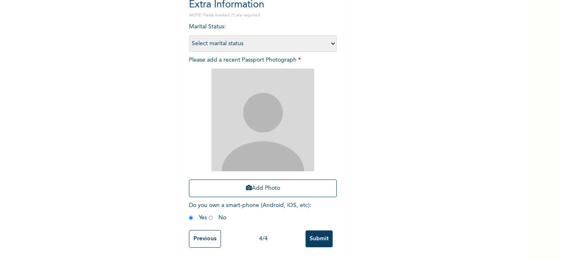
scroll to position [100, 0]
click at [250, 179] on button "Add Photo" at bounding box center [263, 188] width 148 height 18
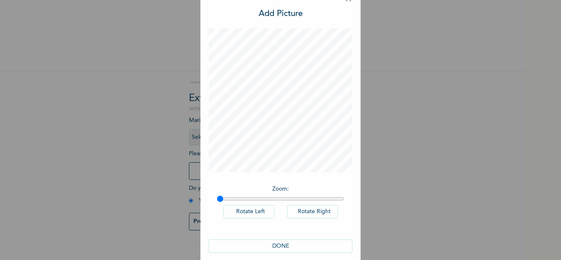
scroll to position [27, 0]
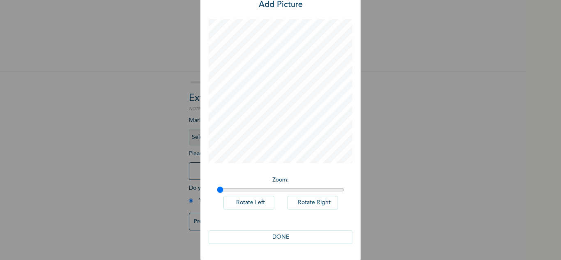
click at [260, 239] on button "DONE" at bounding box center [281, 237] width 144 height 14
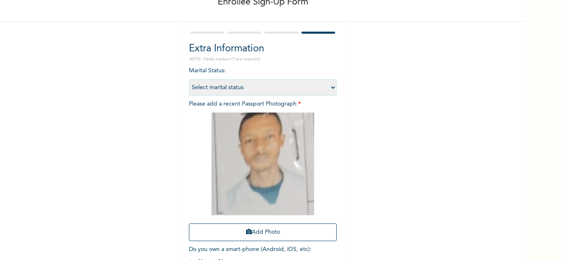
scroll to position [100, 0]
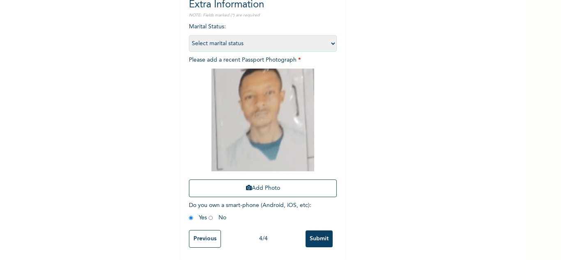
drag, startPoint x: 328, startPoint y: 231, endPoint x: 324, endPoint y: 231, distance: 4.1
click at [328, 231] on input "Submit" at bounding box center [318, 238] width 27 height 17
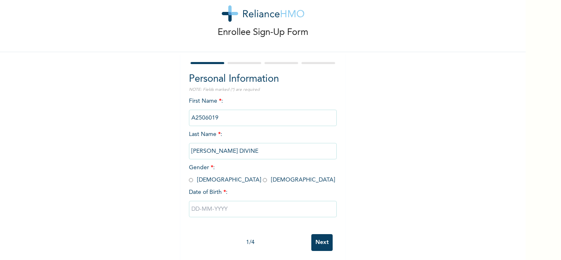
scroll to position [29, 0]
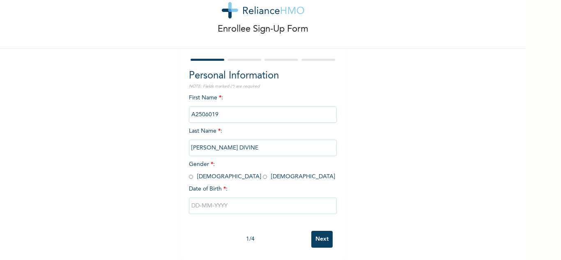
click at [263, 173] on input "radio" at bounding box center [265, 177] width 4 height 8
radio input "true"
click at [217, 202] on input "text" at bounding box center [263, 205] width 148 height 16
select select "7"
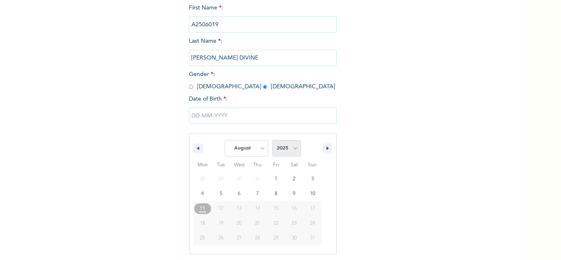
scroll to position [113, 0]
click at [277, 148] on select "2025 2024 2023 2022 2021 2020 2019 2018 2017 2016 2015 2014 2013 2012 2011 2010…" at bounding box center [286, 147] width 29 height 16
select select "1991"
click at [272, 140] on select "2025 2024 2023 2022 2021 2020 2019 2018 2017 2016 2015 2014 2013 2012 2011 2010…" at bounding box center [286, 147] width 29 height 16
click at [252, 147] on select "January February March April May June July August September October November De…" at bounding box center [247, 147] width 44 height 16
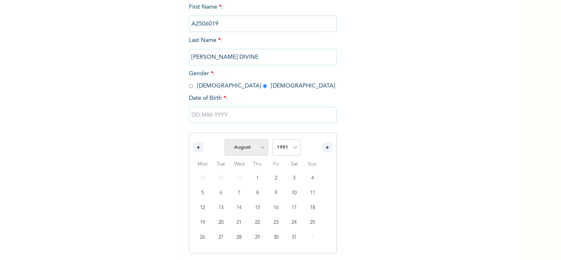
select select "8"
click at [225, 140] on select "January February March April May June July August September October November De…" at bounding box center [247, 147] width 44 height 16
type input "09/28/1991"
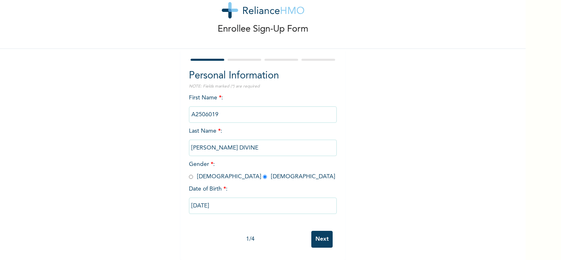
click at [319, 234] on input "Next" at bounding box center [321, 239] width 21 height 17
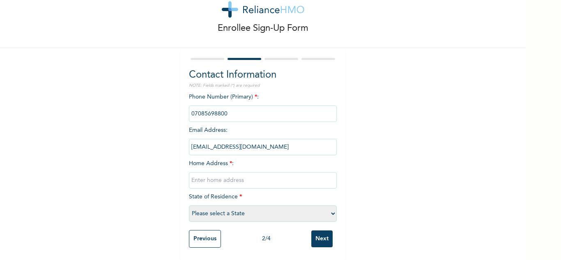
click at [239, 180] on input "text" at bounding box center [263, 180] width 148 height 16
type input "Shagamu"
click at [237, 211] on select "Please select a State [PERSON_NAME] (FCT) [PERSON_NAME] Ibom [GEOGRAPHIC_DATA] …" at bounding box center [263, 213] width 148 height 16
select select "28"
click at [189, 205] on select "Please select a State [PERSON_NAME] (FCT) [PERSON_NAME] Ibom [GEOGRAPHIC_DATA] …" at bounding box center [263, 213] width 148 height 16
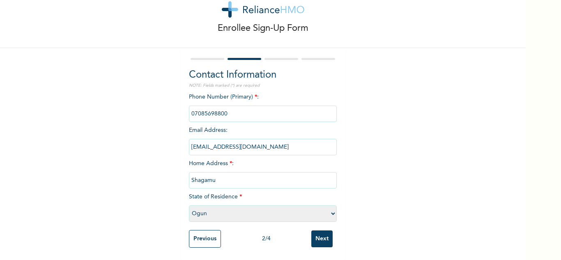
click at [320, 236] on input "Next" at bounding box center [321, 238] width 21 height 17
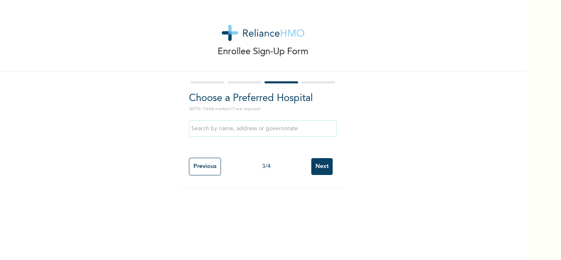
click at [319, 165] on input "Next" at bounding box center [321, 166] width 21 height 17
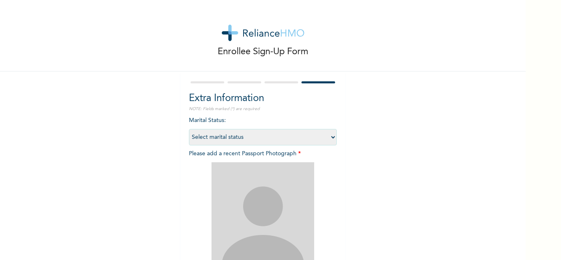
scroll to position [100, 0]
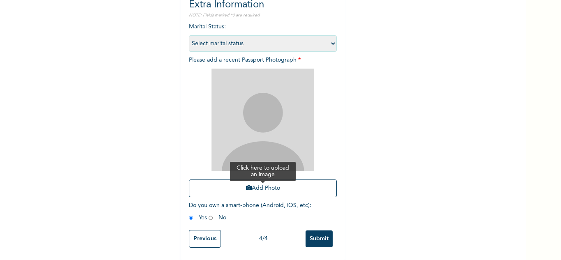
click at [250, 184] on button "Add Photo" at bounding box center [263, 188] width 148 height 18
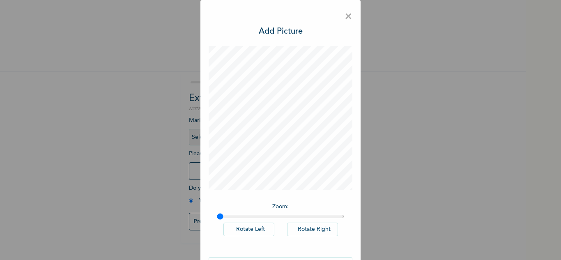
scroll to position [27, 0]
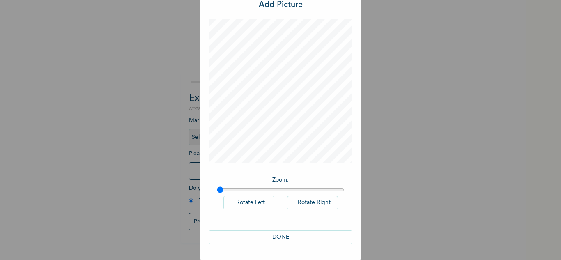
click at [260, 236] on button "DONE" at bounding box center [281, 237] width 144 height 14
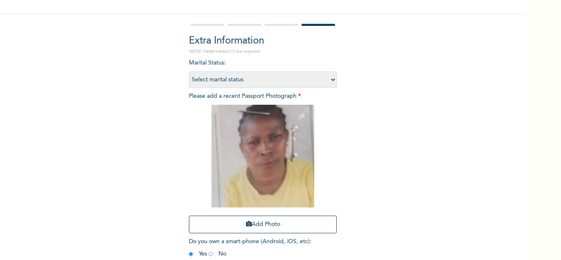
scroll to position [100, 0]
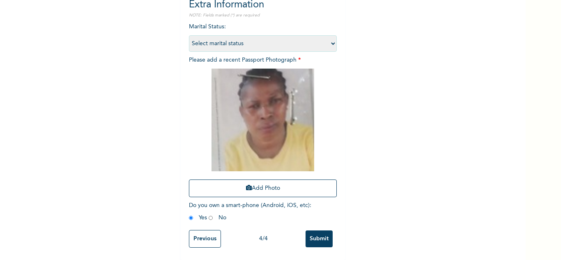
click at [318, 231] on input "Submit" at bounding box center [318, 238] width 27 height 17
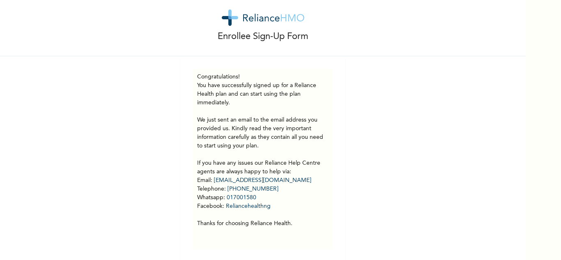
scroll to position [23, 0]
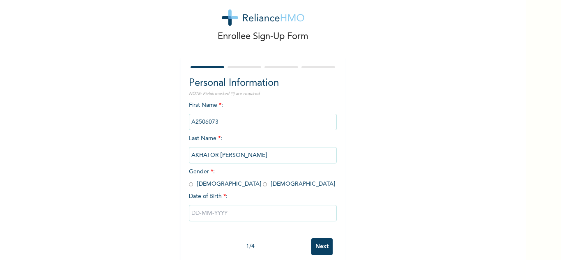
scroll to position [29, 0]
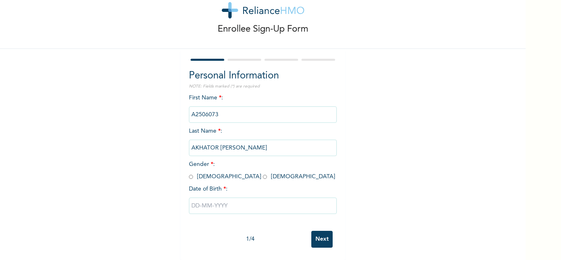
click at [263, 173] on input "radio" at bounding box center [265, 177] width 4 height 8
radio input "true"
click at [213, 199] on input "text" at bounding box center [263, 205] width 148 height 16
select select "7"
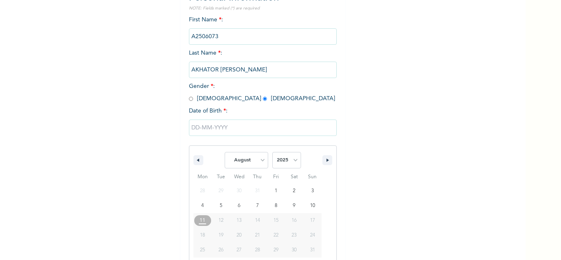
scroll to position [113, 0]
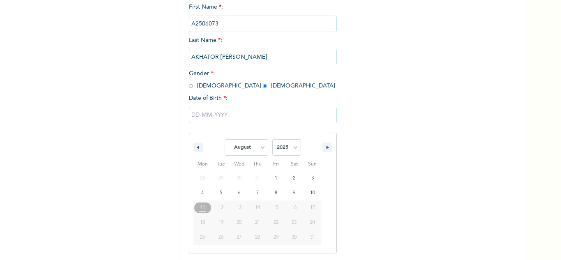
click at [287, 158] on span "Sat" at bounding box center [294, 164] width 18 height 13
click at [293, 149] on select "2025 2024 2023 2022 2021 2020 2019 2018 2017 2016 2015 2014 2013 2012 2011 2010…" at bounding box center [286, 147] width 29 height 16
select select "1981"
click at [272, 140] on select "2025 2024 2023 2022 2021 2020 2019 2018 2017 2016 2015 2014 2013 2012 2011 2010…" at bounding box center [286, 147] width 29 height 16
click at [237, 156] on span "January February March April May June July August September October November De…" at bounding box center [247, 147] width 44 height 25
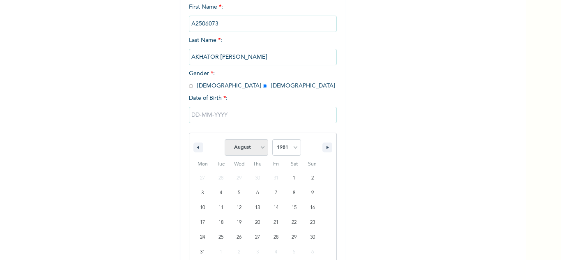
click at [239, 149] on select "January February March April May June July August September October November De…" at bounding box center [247, 147] width 44 height 16
select select "11"
click at [225, 140] on select "January February March April May June July August September October November De…" at bounding box center [247, 147] width 44 height 16
type input "12/12/1981"
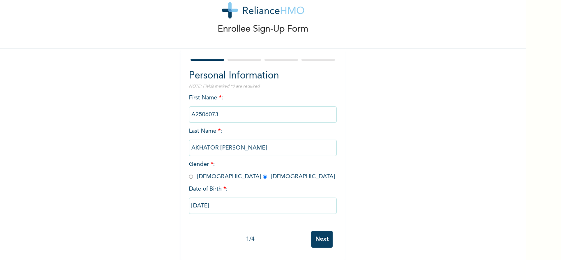
click at [316, 231] on input "Next" at bounding box center [321, 239] width 21 height 17
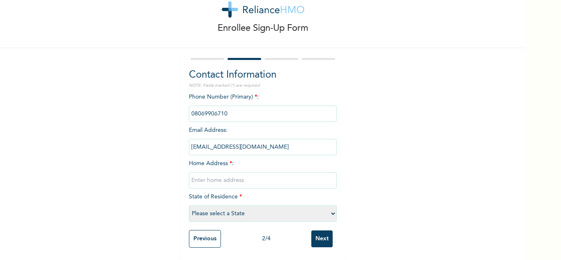
click at [294, 209] on select "Please select a State [PERSON_NAME] (FCT) [PERSON_NAME] Ibom [GEOGRAPHIC_DATA] …" at bounding box center [263, 213] width 148 height 16
click at [221, 234] on div "2 / 4" at bounding box center [266, 238] width 90 height 9
click at [203, 234] on input "Previous" at bounding box center [205, 239] width 32 height 18
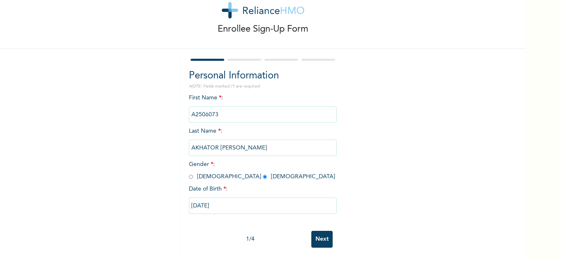
click at [235, 203] on input "12/12/1981" at bounding box center [263, 205] width 148 height 16
select select "11"
select select "1981"
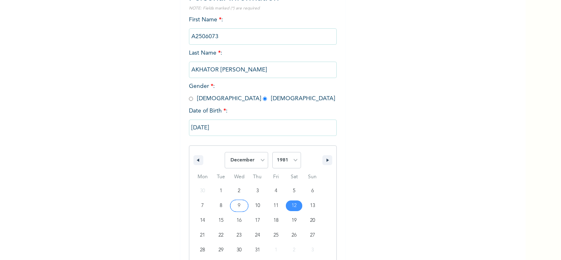
scroll to position [113, 0]
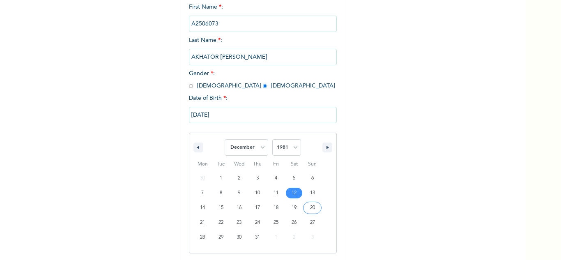
type input "12/20/1981"
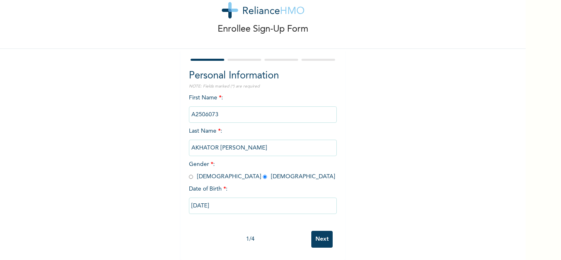
click at [318, 236] on input "Next" at bounding box center [321, 239] width 21 height 17
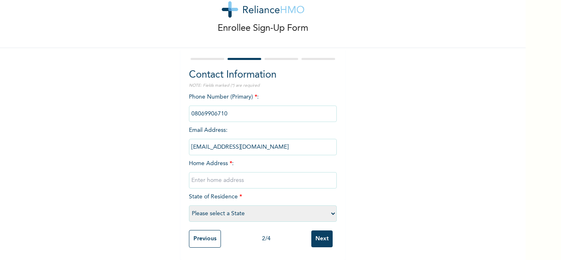
click at [229, 175] on input "text" at bounding box center [263, 180] width 148 height 16
type input "Shagamu"
click at [234, 207] on select "Please select a State [PERSON_NAME] (FCT) [PERSON_NAME] Ibom [GEOGRAPHIC_DATA] …" at bounding box center [263, 213] width 148 height 16
select select "28"
click at [189, 205] on select "Please select a State [PERSON_NAME] (FCT) [PERSON_NAME] Ibom [GEOGRAPHIC_DATA] …" at bounding box center [263, 213] width 148 height 16
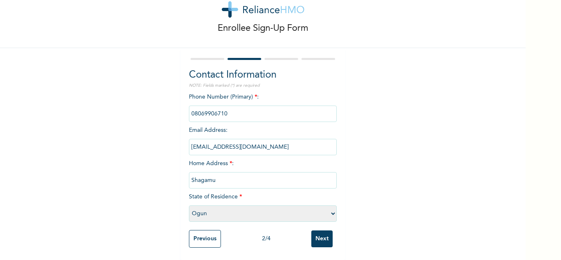
click at [319, 233] on input "Next" at bounding box center [321, 238] width 21 height 17
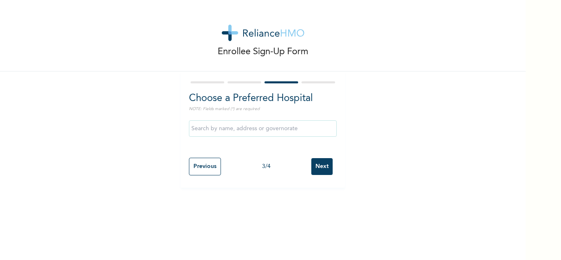
click at [321, 166] on input "Next" at bounding box center [321, 166] width 21 height 17
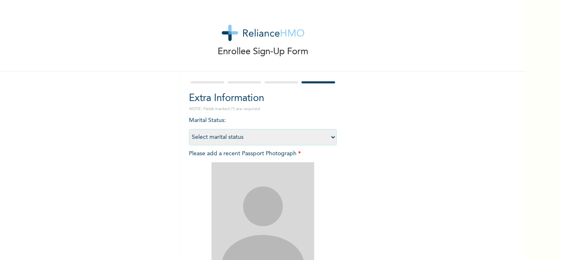
drag, startPoint x: 279, startPoint y: 135, endPoint x: 265, endPoint y: 137, distance: 14.5
click at [279, 135] on select "Select marital status Single Married Divorced Widow/Widower" at bounding box center [263, 137] width 148 height 16
select select "2"
click at [189, 129] on select "Select marital status Single Married Divorced Widow/Widower" at bounding box center [263, 137] width 148 height 16
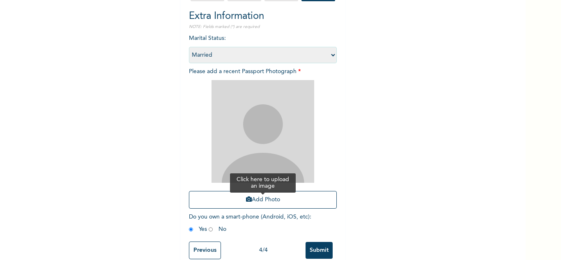
click at [238, 200] on button "Add Photo" at bounding box center [263, 200] width 148 height 18
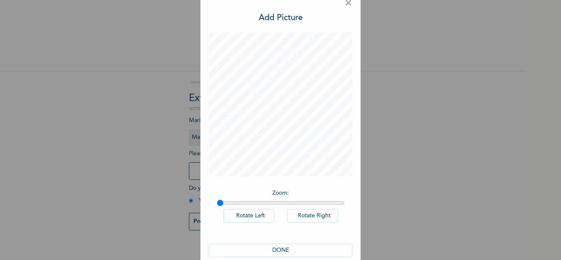
scroll to position [27, 0]
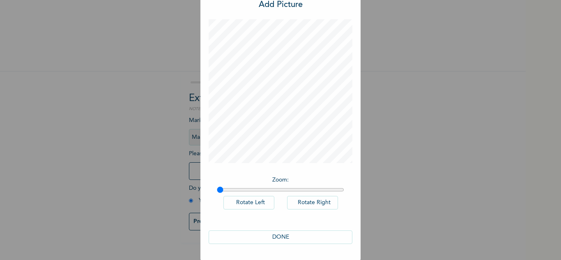
click at [272, 237] on button "DONE" at bounding box center [281, 237] width 144 height 14
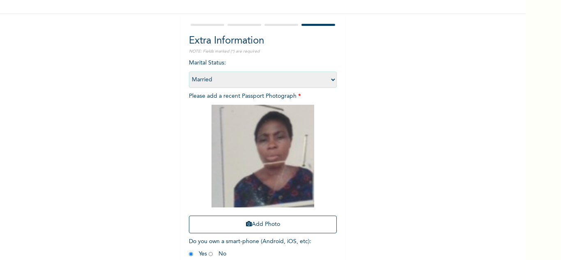
scroll to position [100, 0]
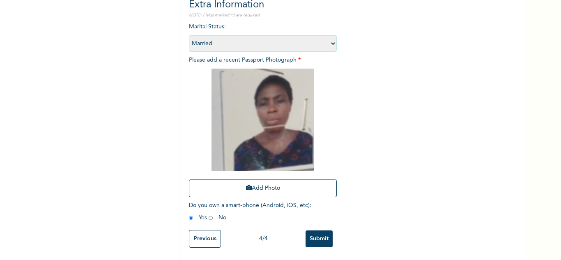
click at [312, 230] on input "Submit" at bounding box center [318, 238] width 27 height 17
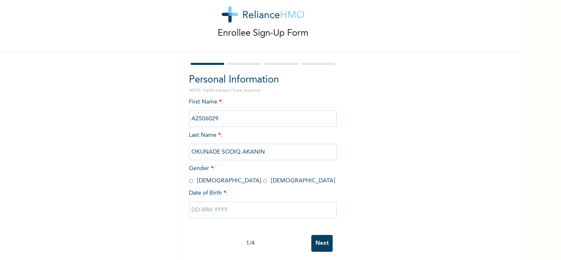
scroll to position [29, 0]
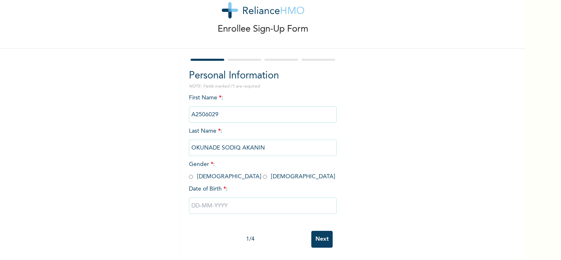
click at [189, 173] on input "radio" at bounding box center [191, 177] width 4 height 8
radio input "true"
click at [245, 204] on input "text" at bounding box center [263, 205] width 148 height 16
select select "7"
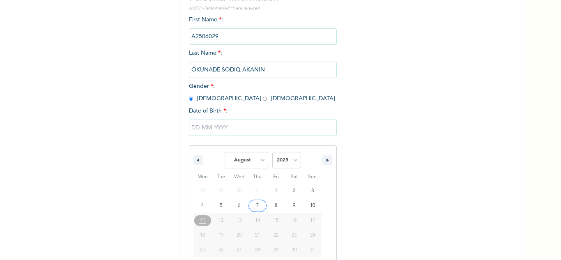
scroll to position [113, 0]
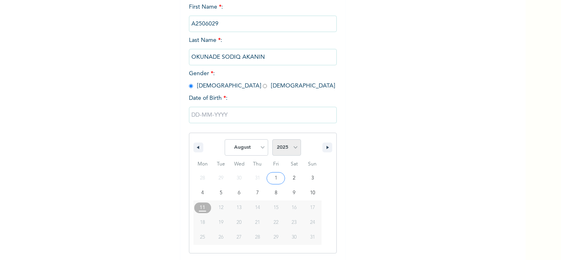
click at [277, 151] on select "2025 2024 2023 2022 2021 2020 2019 2018 2017 2016 2015 2014 2013 2012 2011 2010…" at bounding box center [286, 147] width 29 height 16
select select "1998"
click at [272, 140] on select "2025 2024 2023 2022 2021 2020 2019 2018 2017 2016 2015 2014 2013 2012 2011 2010…" at bounding box center [286, 147] width 29 height 16
click at [251, 142] on select "January February March April May June July August September October November De…" at bounding box center [247, 147] width 44 height 16
select select "1"
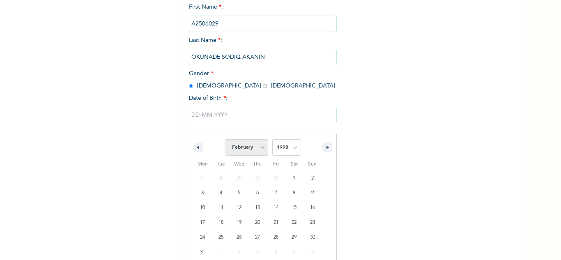
click at [225, 140] on select "January February March April May June July August September October November De…" at bounding box center [247, 147] width 44 height 16
type input "[DATE]"
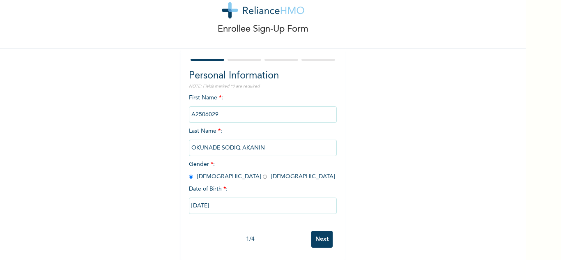
click at [327, 232] on input "Next" at bounding box center [321, 239] width 21 height 17
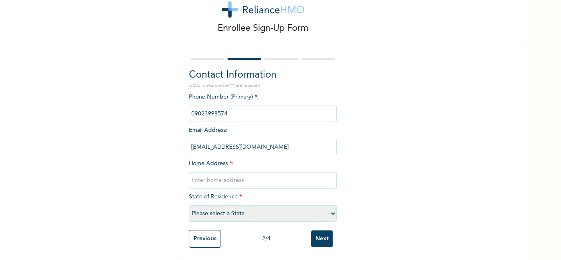
click at [240, 173] on input "text" at bounding box center [263, 180] width 148 height 16
type input "Shagamu"
click at [246, 207] on select "Please select a State [PERSON_NAME] (FCT) [PERSON_NAME] Ibom [GEOGRAPHIC_DATA] …" at bounding box center [263, 213] width 148 height 16
select select "28"
click at [189, 205] on select "Please select a State [PERSON_NAME] (FCT) [PERSON_NAME] Ibom [GEOGRAPHIC_DATA] …" at bounding box center [263, 213] width 148 height 16
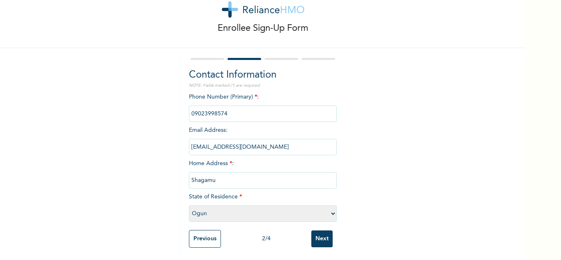
click at [331, 230] on div "Previous 2 / 4 Next" at bounding box center [263, 239] width 148 height 26
click at [328, 230] on input "Next" at bounding box center [321, 238] width 21 height 17
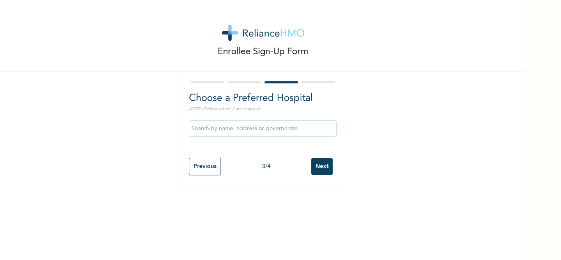
click at [318, 167] on input "Next" at bounding box center [321, 166] width 21 height 17
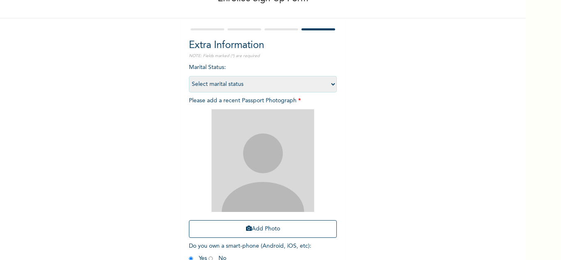
scroll to position [100, 0]
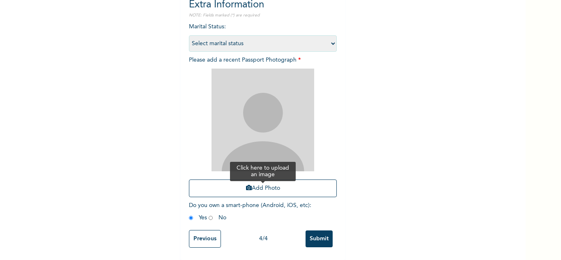
click at [246, 185] on icon "button" at bounding box center [249, 188] width 6 height 6
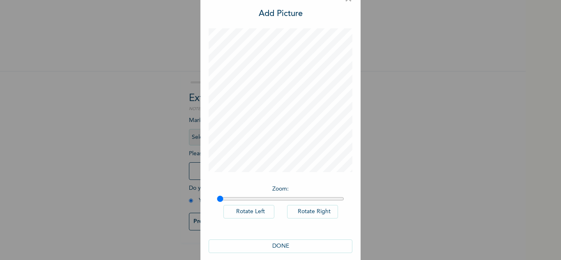
scroll to position [27, 0]
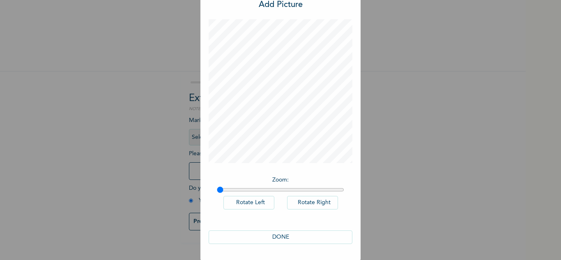
click at [294, 235] on button "DONE" at bounding box center [281, 237] width 144 height 14
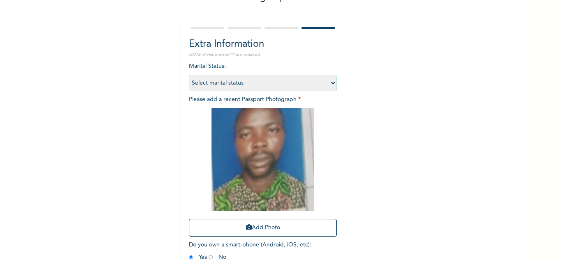
scroll to position [100, 0]
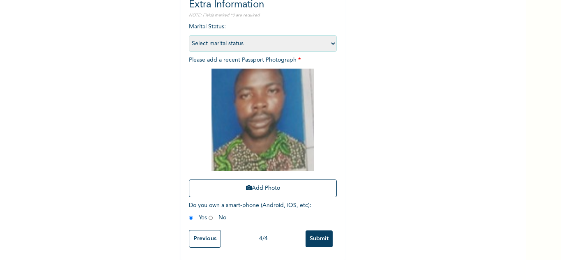
click at [320, 230] on input "Submit" at bounding box center [318, 238] width 27 height 17
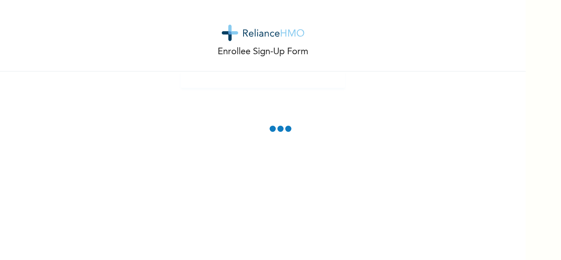
scroll to position [0, 0]
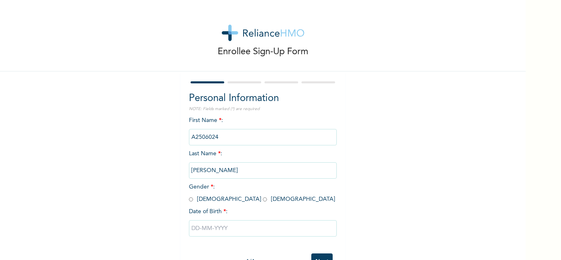
click at [189, 200] on input "radio" at bounding box center [191, 199] width 4 height 8
radio input "true"
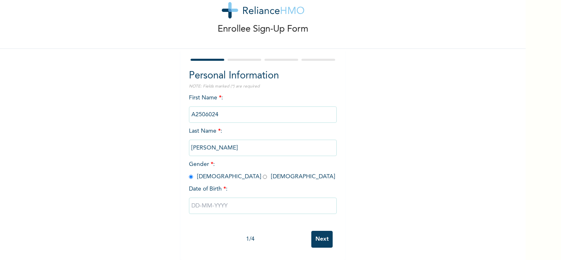
click at [216, 197] on input "text" at bounding box center [263, 205] width 148 height 16
select select "7"
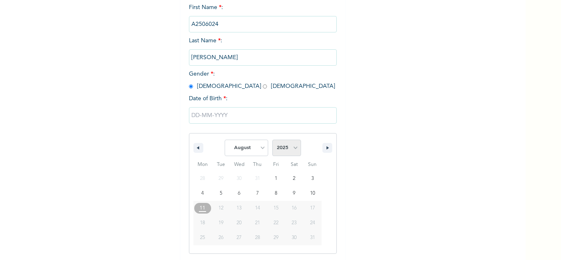
scroll to position [113, 0]
click at [285, 150] on select "2025 2024 2023 2022 2021 2020 2019 2018 2017 2016 2015 2014 2013 2012 2011 2010…" at bounding box center [286, 147] width 29 height 16
select select "1971"
click at [272, 140] on select "2025 2024 2023 2022 2021 2020 2019 2018 2017 2016 2015 2014 2013 2012 2011 2010…" at bounding box center [286, 147] width 29 height 16
drag, startPoint x: 264, startPoint y: 144, endPoint x: 259, endPoint y: 145, distance: 5.2
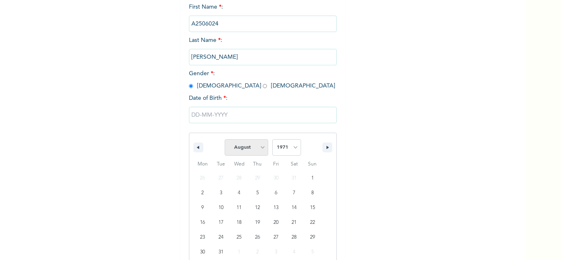
click at [264, 144] on select "January February March April May June July August September October November De…" at bounding box center [247, 147] width 44 height 16
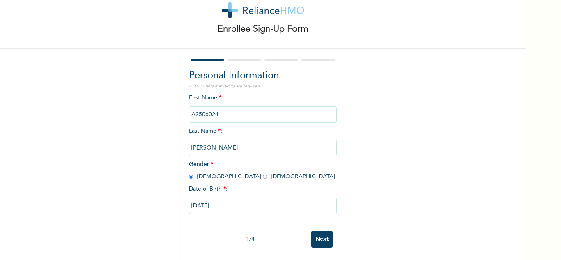
type input "[DATE]"
click at [319, 231] on input "Next" at bounding box center [321, 239] width 21 height 17
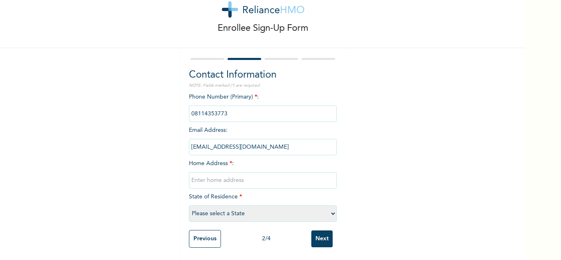
click at [243, 175] on input "text" at bounding box center [263, 180] width 148 height 16
type input "Shagamu"
click at [231, 214] on select "Please select a State [PERSON_NAME] (FCT) [PERSON_NAME] Ibom [GEOGRAPHIC_DATA] …" at bounding box center [263, 213] width 148 height 16
select select "28"
click at [189, 205] on select "Please select a State [PERSON_NAME] (FCT) [PERSON_NAME] Ibom [GEOGRAPHIC_DATA] …" at bounding box center [263, 213] width 148 height 16
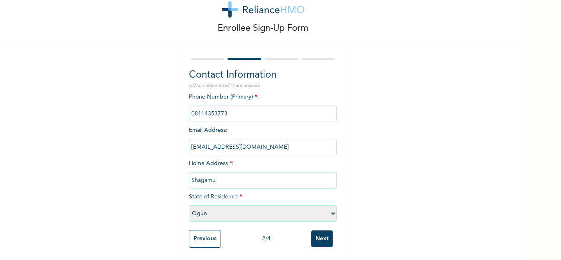
click at [318, 236] on input "Next" at bounding box center [321, 238] width 21 height 17
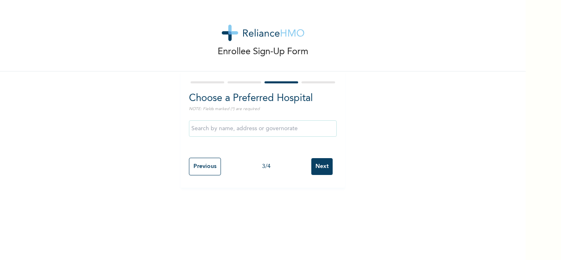
scroll to position [0, 0]
click at [315, 165] on input "Next" at bounding box center [321, 166] width 21 height 17
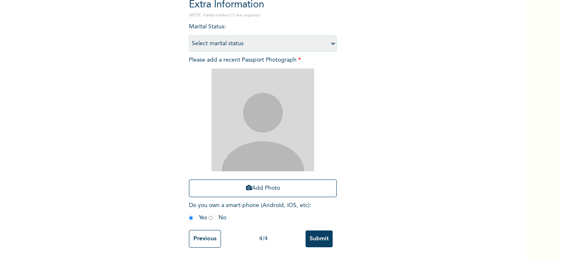
scroll to position [100, 0]
click at [248, 180] on button "Add Photo" at bounding box center [263, 188] width 148 height 18
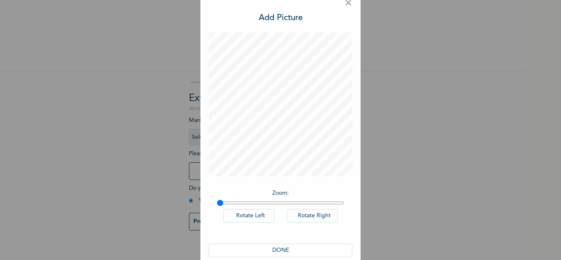
scroll to position [27, 0]
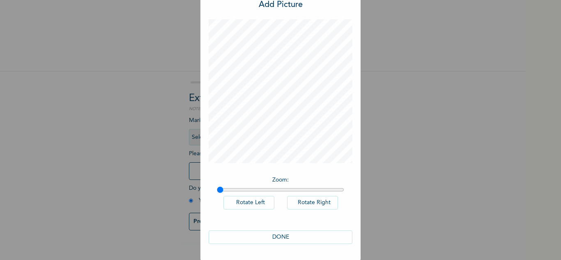
drag, startPoint x: 282, startPoint y: 239, endPoint x: 298, endPoint y: 237, distance: 15.7
click at [283, 238] on button "DONE" at bounding box center [281, 237] width 144 height 14
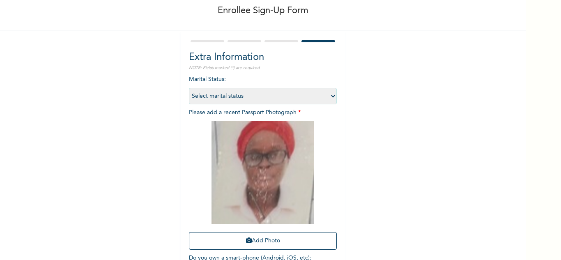
scroll to position [100, 0]
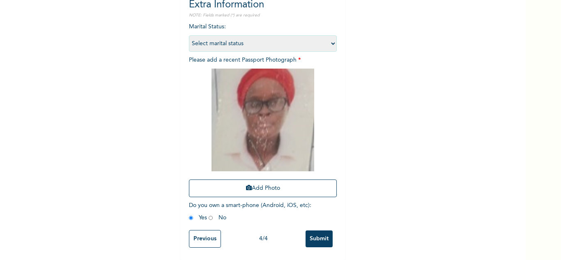
click at [321, 233] on input "Submit" at bounding box center [318, 238] width 27 height 17
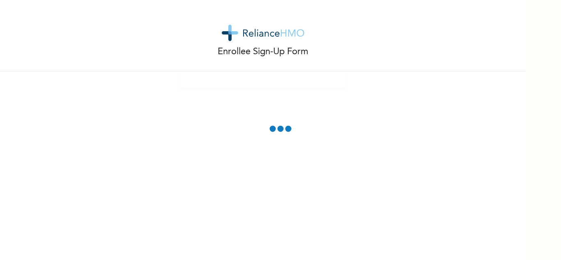
scroll to position [0, 0]
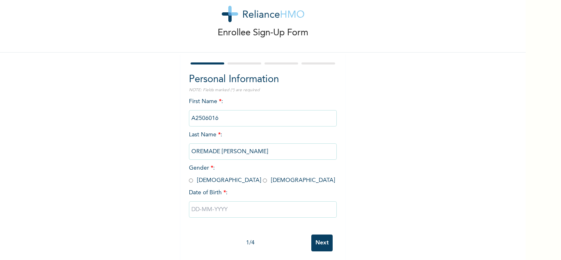
scroll to position [29, 0]
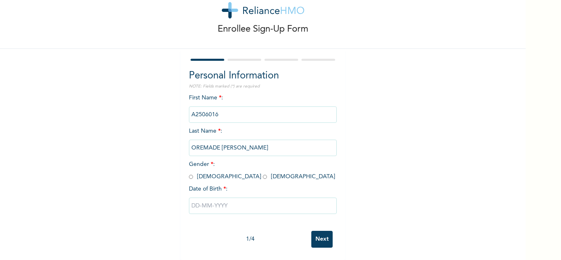
click at [189, 173] on input "radio" at bounding box center [191, 177] width 4 height 8
radio input "true"
click at [212, 212] on div "First Name * : A2506016 Last Name * : [PERSON_NAME] Gender * : [DEMOGRAPHIC_DAT…" at bounding box center [263, 160] width 148 height 133
click at [214, 200] on input "text" at bounding box center [263, 205] width 148 height 16
select select "7"
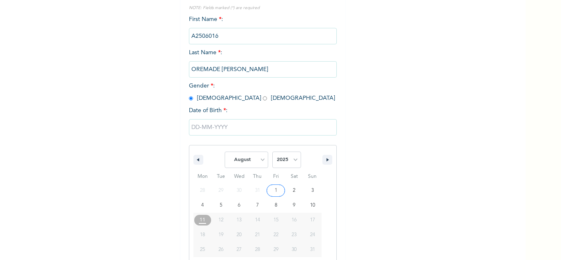
scroll to position [113, 0]
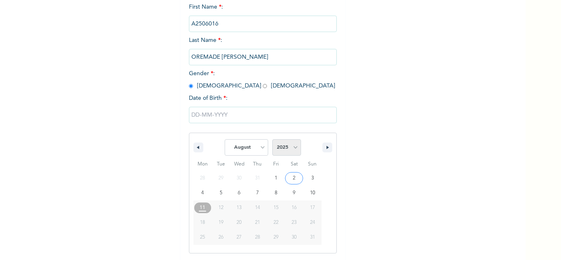
click at [292, 154] on select "2025 2024 2023 2022 2021 2020 2019 2018 2017 2016 2015 2014 2013 2012 2011 2010…" at bounding box center [286, 147] width 29 height 16
select select "1993"
click at [272, 140] on select "2025 2024 2023 2022 2021 2020 2019 2018 2017 2016 2015 2014 2013 2012 2011 2010…" at bounding box center [286, 147] width 29 height 16
click at [245, 150] on select "January February March April May June July August September October November De…" at bounding box center [247, 147] width 44 height 16
select select "11"
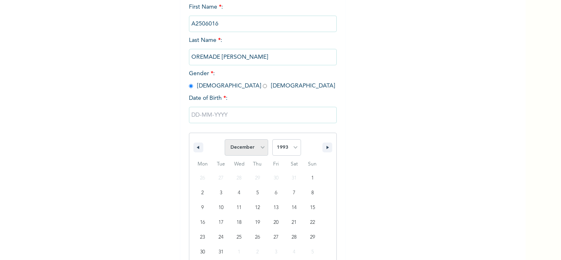
click at [225, 140] on select "January February March April May June July August September October November De…" at bounding box center [247, 147] width 44 height 16
drag, startPoint x: 251, startPoint y: 224, endPoint x: 252, endPoint y: 216, distance: 7.8
type input "[DATE]"
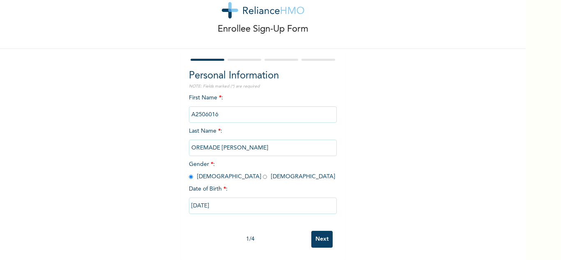
click at [318, 238] on input "Next" at bounding box center [321, 239] width 21 height 17
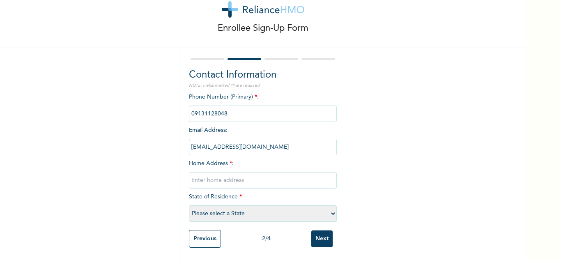
click at [233, 176] on input "text" at bounding box center [263, 180] width 148 height 16
type input "Shagamu"
click at [239, 206] on select "Please select a State [PERSON_NAME] (FCT) [PERSON_NAME] Ibom [GEOGRAPHIC_DATA] …" at bounding box center [263, 213] width 148 height 16
select select "28"
click at [189, 205] on select "Please select a State [PERSON_NAME] (FCT) [PERSON_NAME] Ibom [GEOGRAPHIC_DATA] …" at bounding box center [263, 213] width 148 height 16
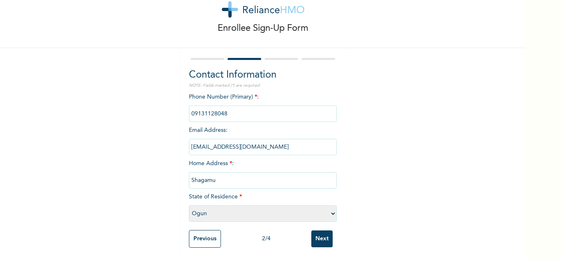
click at [319, 235] on input "Next" at bounding box center [321, 238] width 21 height 17
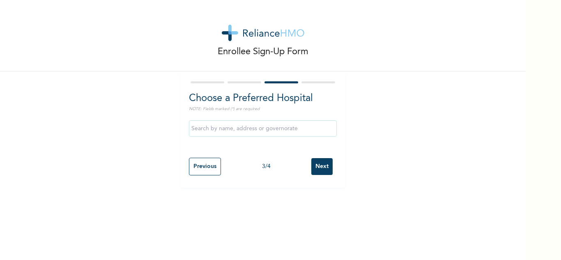
click at [324, 164] on input "Next" at bounding box center [321, 166] width 21 height 17
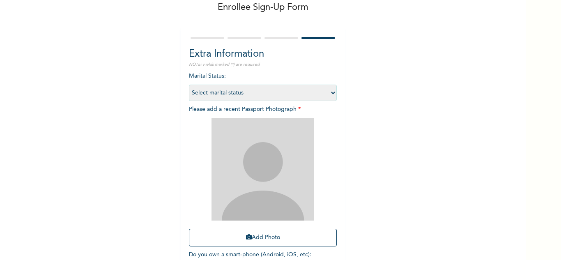
scroll to position [100, 0]
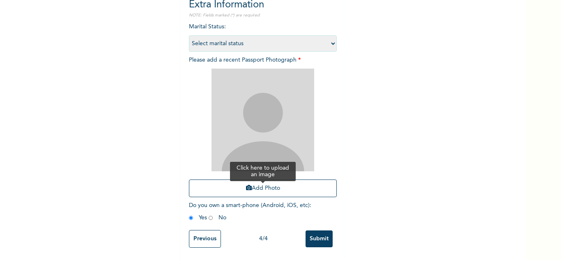
click at [254, 186] on button "Add Photo" at bounding box center [263, 188] width 148 height 18
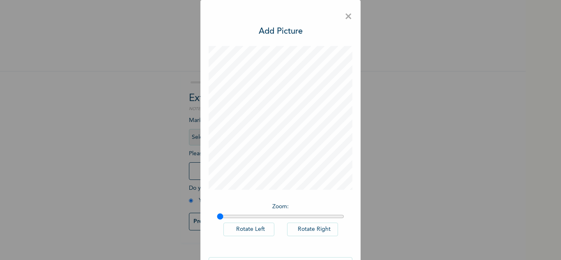
scroll to position [27, 0]
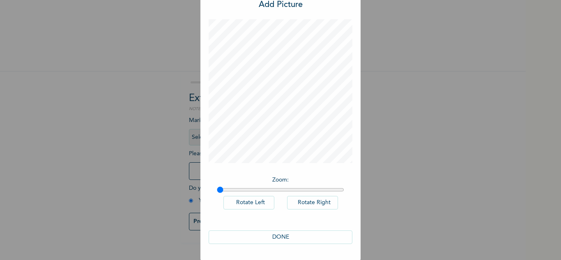
click at [284, 235] on button "DONE" at bounding box center [281, 237] width 144 height 14
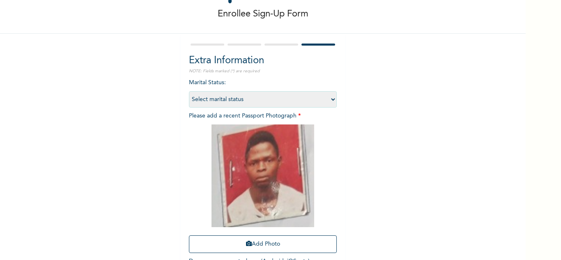
scroll to position [100, 0]
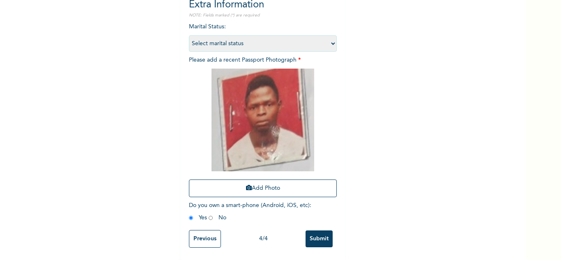
click at [311, 239] on input "Submit" at bounding box center [318, 238] width 27 height 17
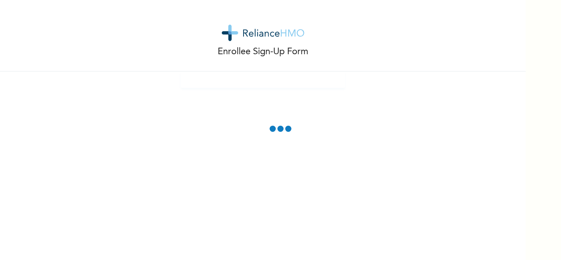
scroll to position [0, 0]
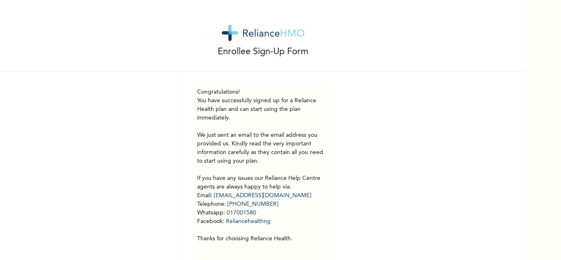
click at [340, 201] on div "Congratulations! You have successfully signed up for a Reliance Health plan and…" at bounding box center [263, 173] width 164 height 205
